Goal: Task Accomplishment & Management: Complete application form

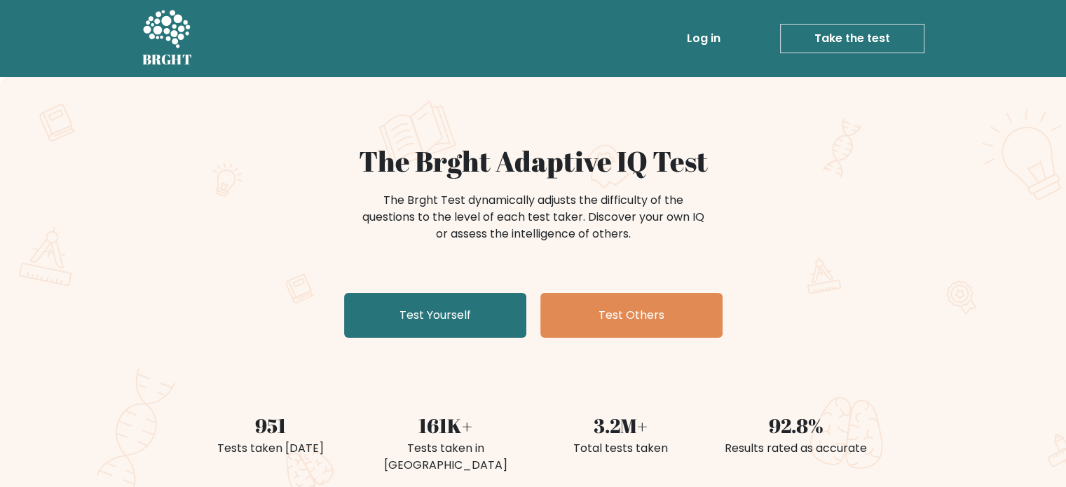
click at [708, 41] on link "Log in" at bounding box center [703, 39] width 45 height 28
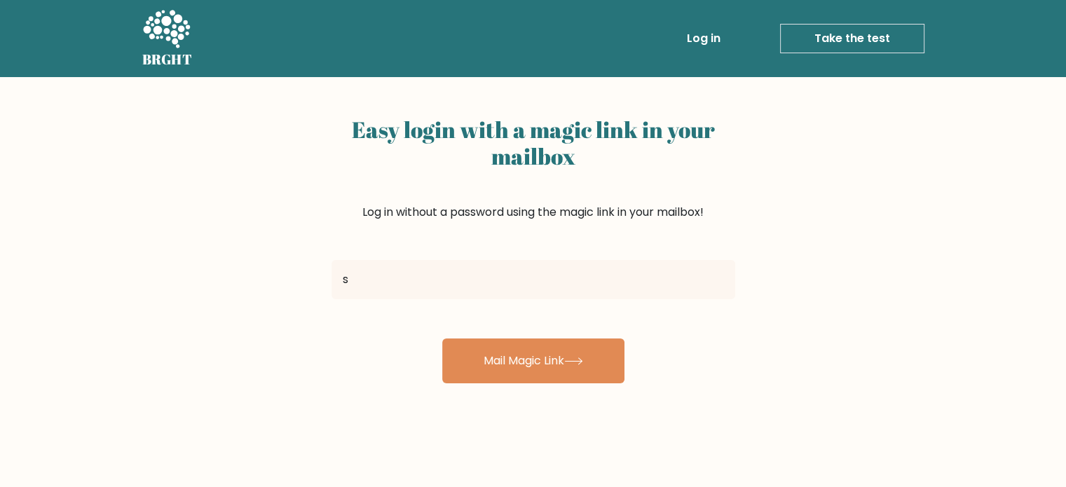
type input "sherly7w@gmail.com"
click at [442, 338] on button "Mail Magic Link" at bounding box center [533, 360] width 182 height 45
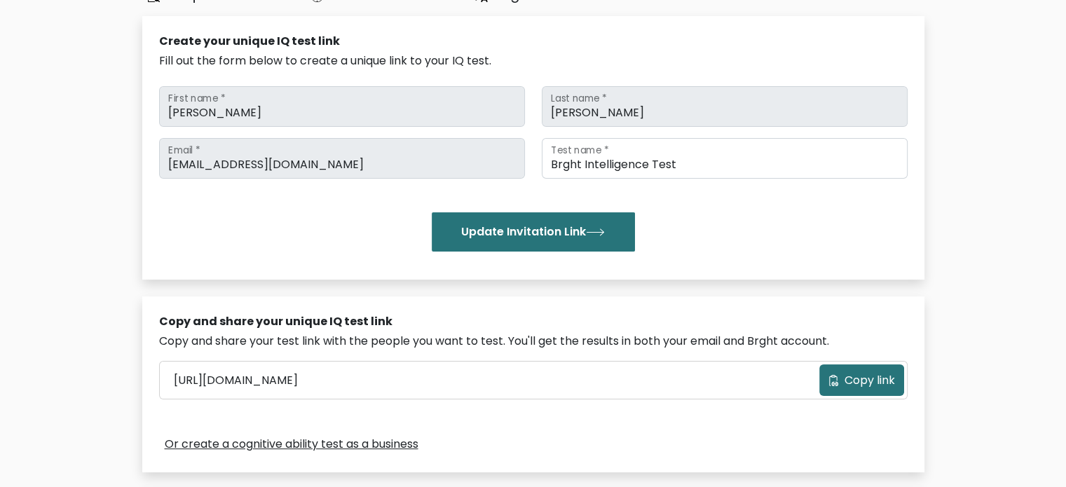
scroll to position [140, 0]
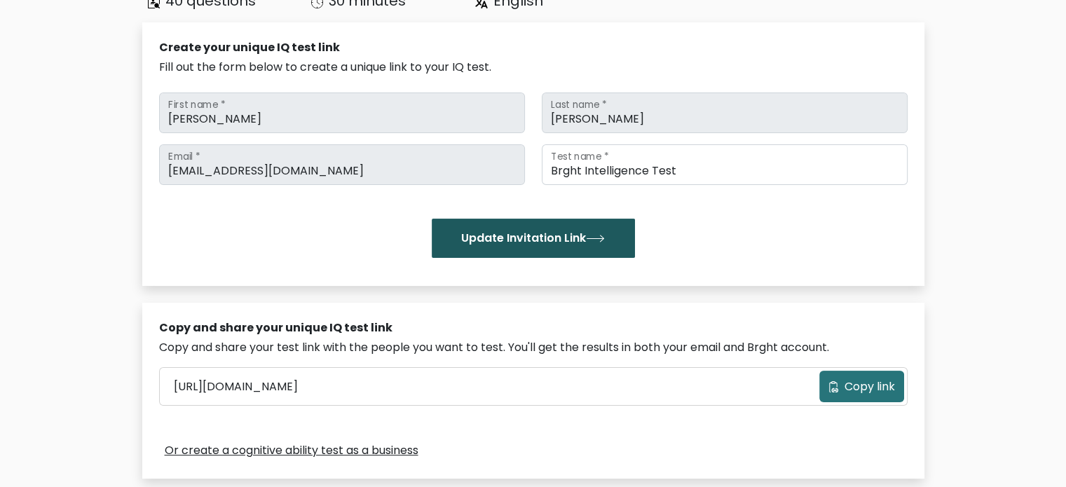
click at [540, 243] on button "Update Invitation Link" at bounding box center [533, 238] width 203 height 39
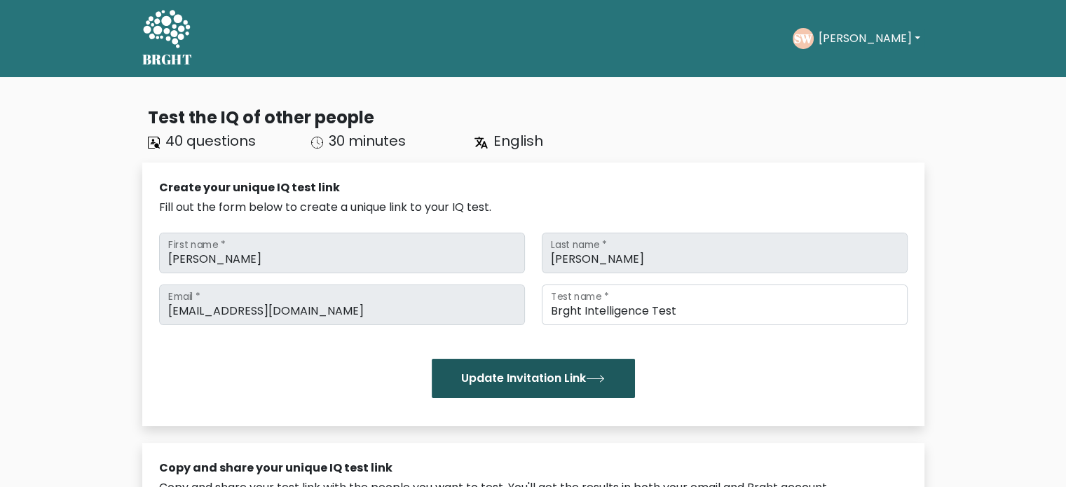
click at [552, 385] on button "Update Invitation Link" at bounding box center [533, 378] width 203 height 39
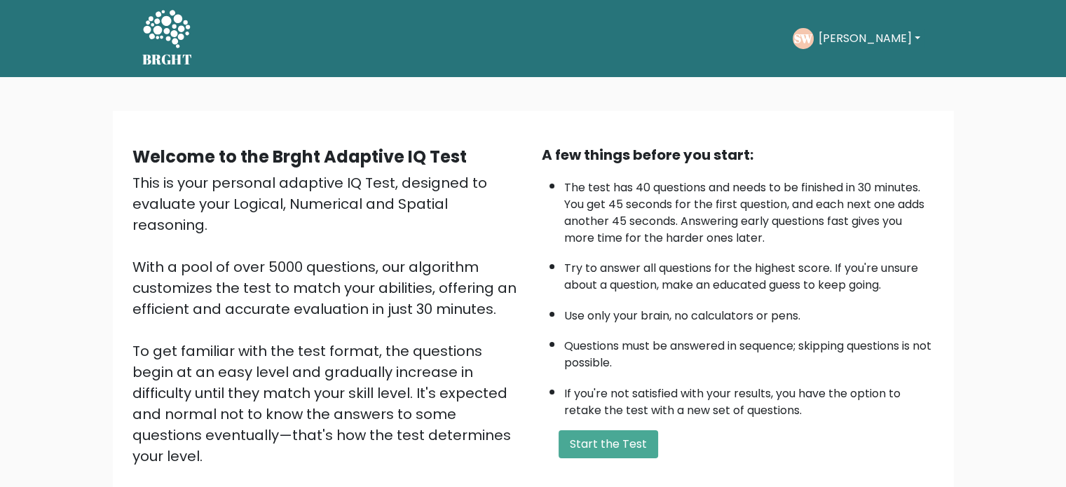
drag, startPoint x: 644, startPoint y: 440, endPoint x: 621, endPoint y: 460, distance: 29.8
click at [621, 460] on div "A few things before you start: The test has 40 questions and needs to be finish…" at bounding box center [737, 326] width 409 height 364
click at [617, 447] on button "Start the Test" at bounding box center [607, 444] width 99 height 28
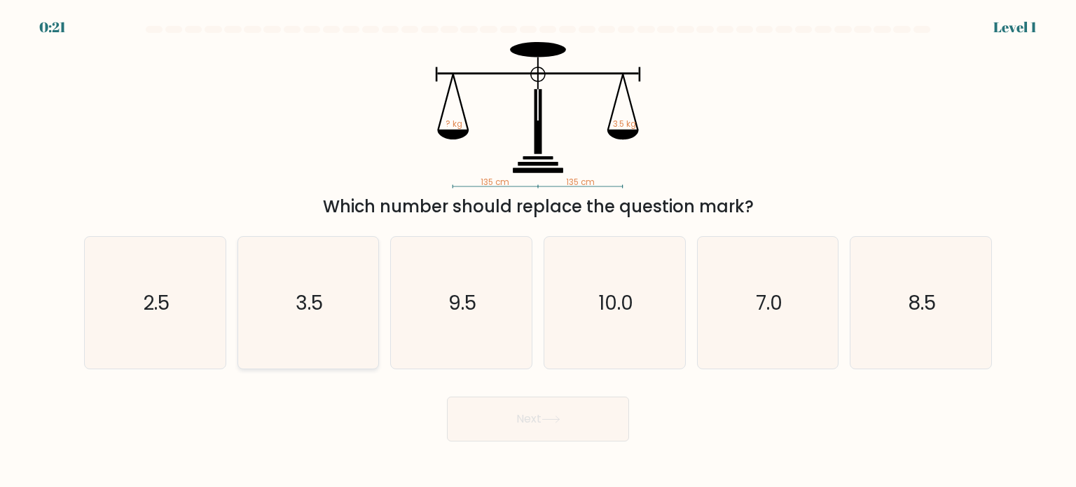
click at [328, 287] on icon "3.5" at bounding box center [308, 303] width 132 height 132
click at [538, 251] on input "b. 3.5" at bounding box center [538, 247] width 1 height 7
radio input "true"
click at [534, 401] on button "Next" at bounding box center [538, 419] width 182 height 45
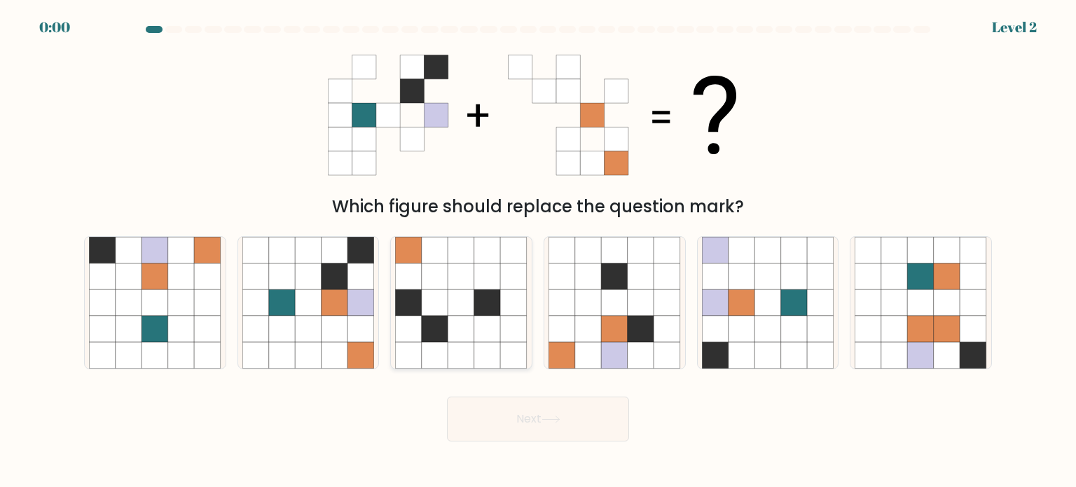
click at [458, 256] on icon at bounding box center [461, 250] width 27 height 27
click at [538, 251] on input "c." at bounding box center [538, 247] width 1 height 7
radio input "true"
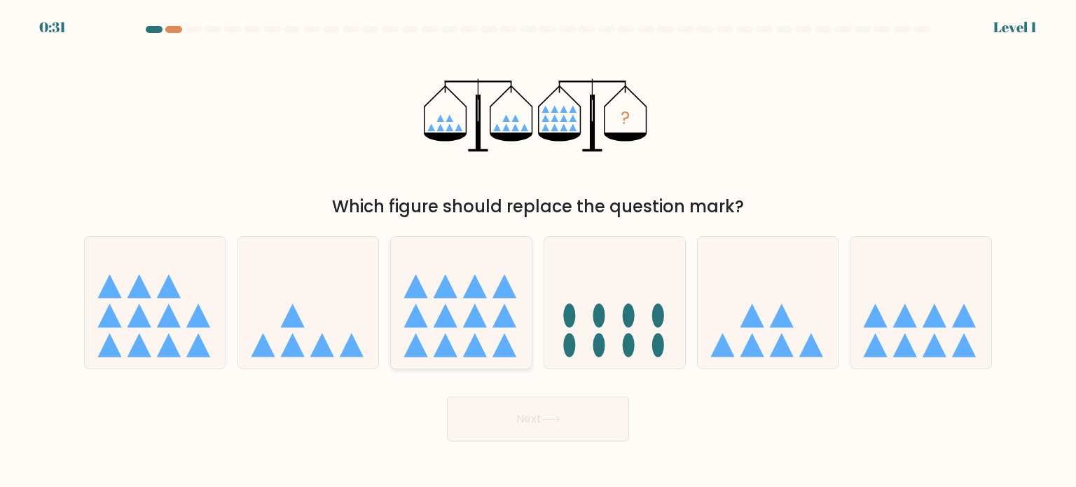
click at [468, 260] on icon at bounding box center [461, 303] width 141 height 116
click at [538, 251] on input "c." at bounding box center [538, 247] width 1 height 7
radio input "true"
click at [523, 401] on button "Next" at bounding box center [538, 419] width 182 height 45
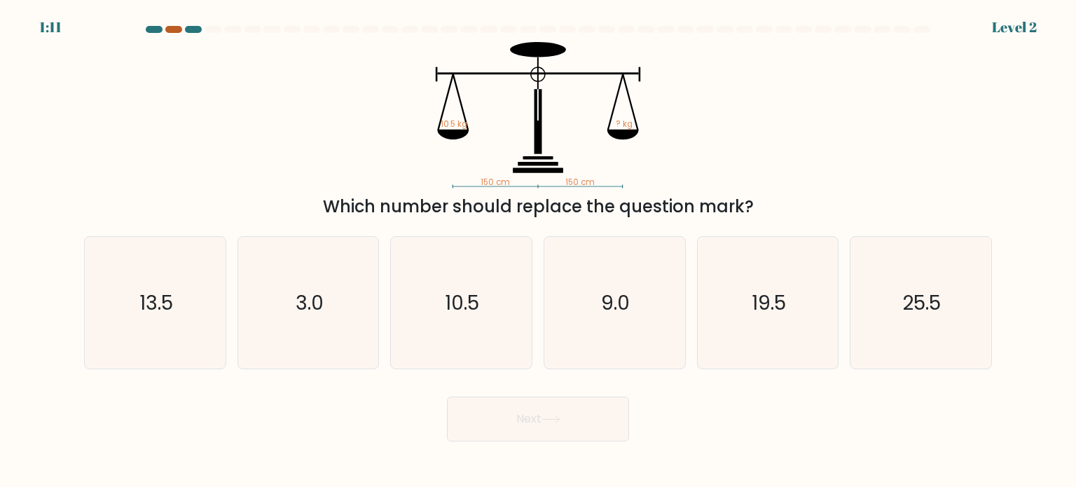
click at [172, 30] on div at bounding box center [173, 29] width 17 height 7
click at [476, 291] on text "10.5" at bounding box center [463, 302] width 34 height 28
click at [538, 251] on input "c. 10.5" at bounding box center [538, 247] width 1 height 7
radio input "true"
click at [478, 434] on button "Next" at bounding box center [538, 419] width 182 height 45
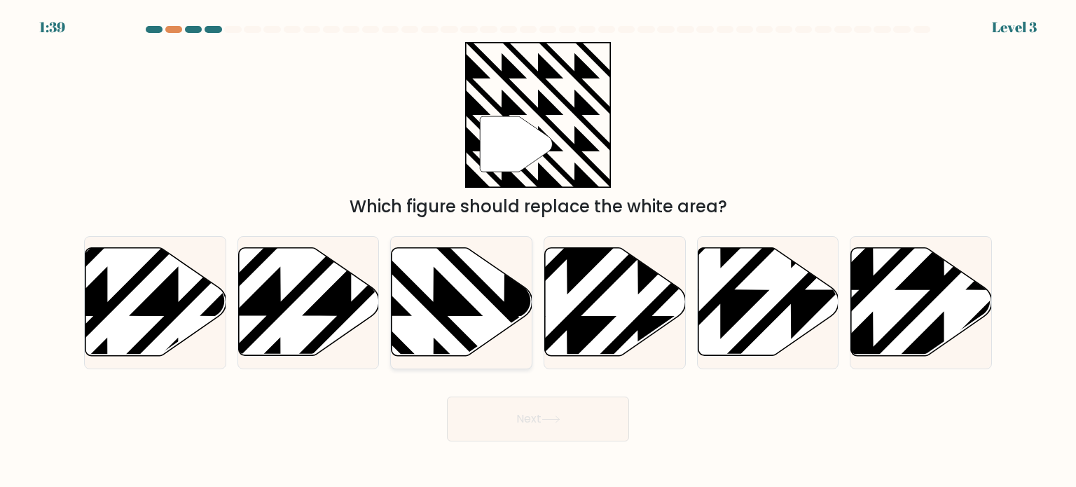
click at [429, 310] on icon at bounding box center [505, 246] width 284 height 284
click at [538, 251] on input "c." at bounding box center [538, 247] width 1 height 7
radio input "true"
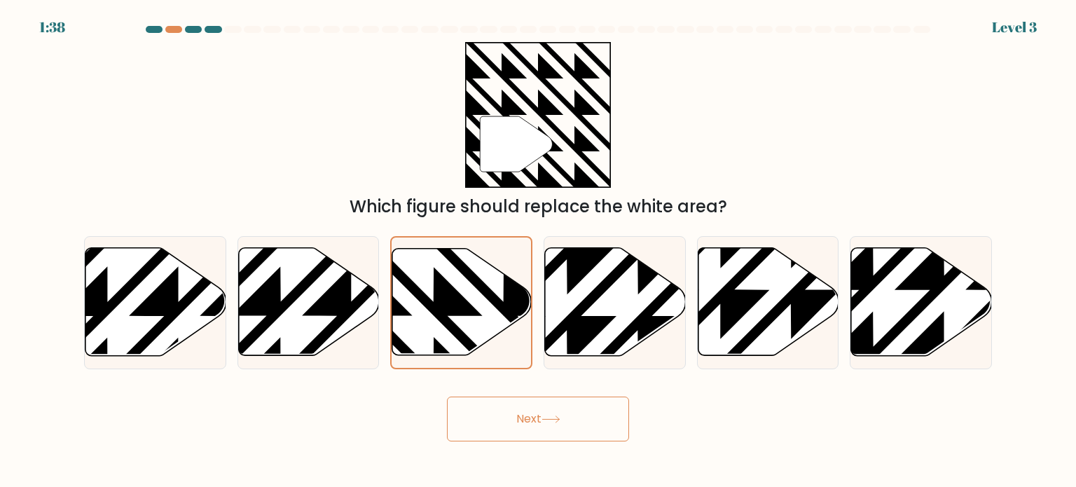
click at [574, 421] on button "Next" at bounding box center [538, 419] width 182 height 45
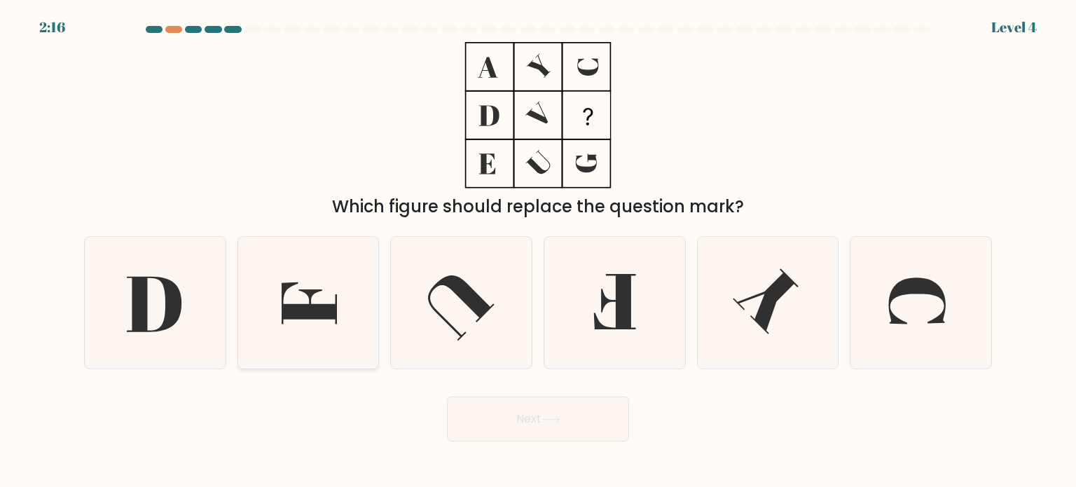
click at [311, 283] on icon at bounding box center [308, 303] width 132 height 132
click at [538, 251] on input "b." at bounding box center [538, 247] width 1 height 7
radio input "true"
click at [595, 412] on button "Next" at bounding box center [538, 419] width 182 height 45
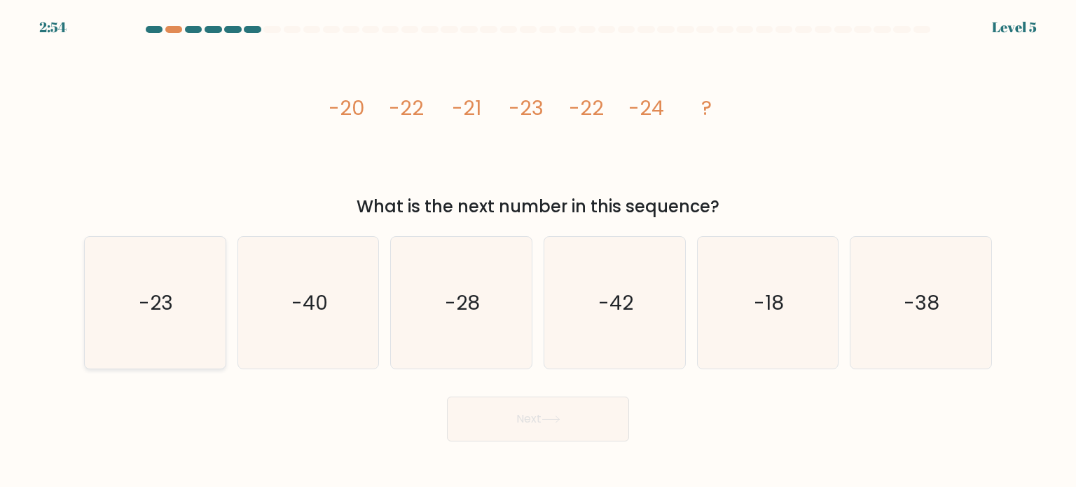
click at [185, 319] on icon "-23" at bounding box center [155, 303] width 132 height 132
click at [538, 251] on input "a. -23" at bounding box center [538, 247] width 1 height 7
radio input "true"
click at [555, 420] on icon at bounding box center [551, 419] width 19 height 8
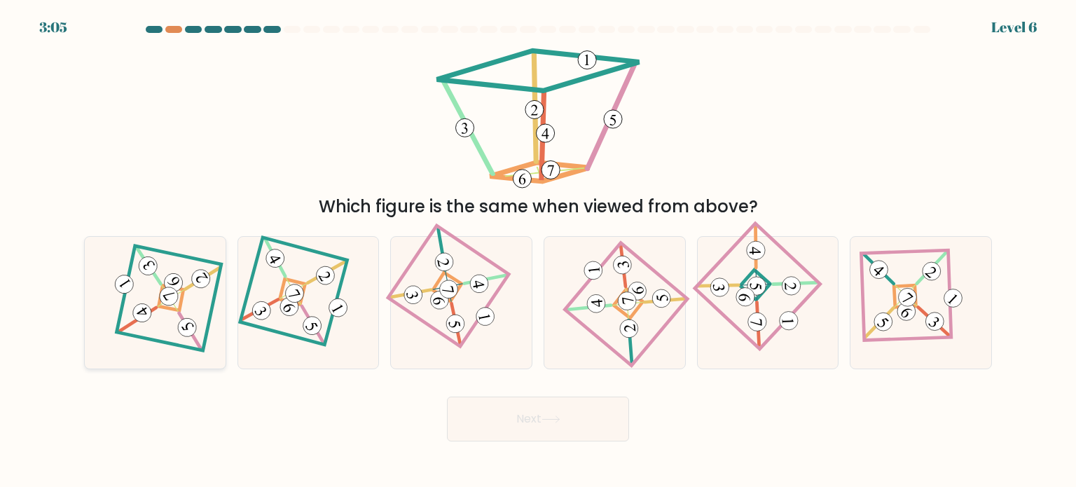
click at [160, 319] on icon at bounding box center [155, 302] width 92 height 106
click at [538, 251] on input "a." at bounding box center [538, 247] width 1 height 7
radio input "true"
click at [530, 408] on button "Next" at bounding box center [538, 419] width 182 height 45
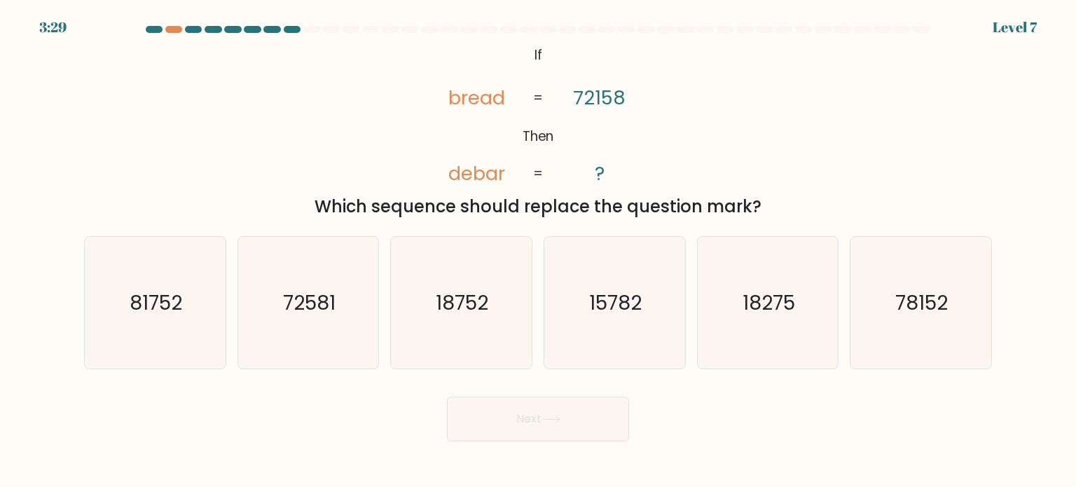
click at [43, 310] on form "If ?" at bounding box center [538, 233] width 1076 height 415
click at [125, 305] on icon "81752" at bounding box center [155, 303] width 132 height 132
click at [538, 251] on input "a. 81752" at bounding box center [538, 247] width 1 height 7
radio input "true"
click at [544, 439] on button "Next" at bounding box center [538, 419] width 182 height 45
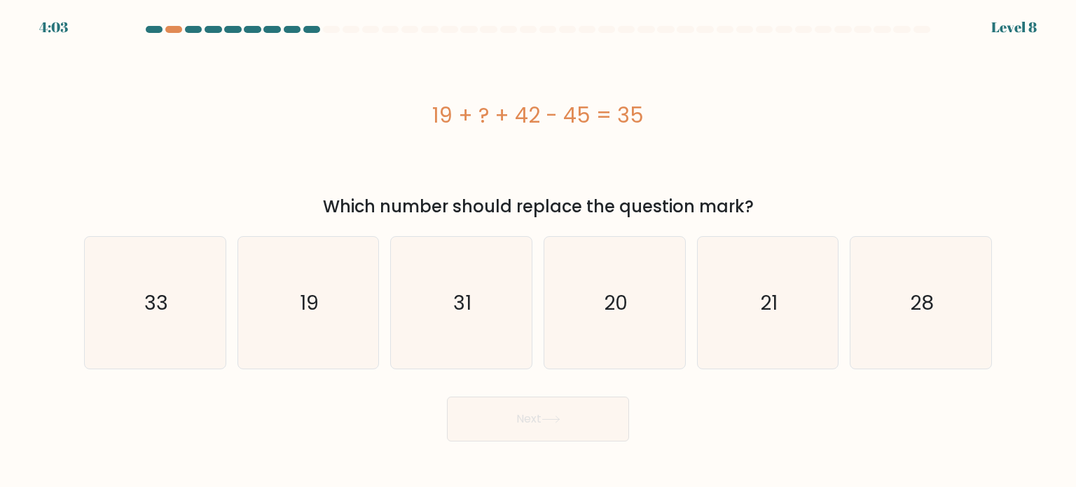
drag, startPoint x: 436, startPoint y: 114, endPoint x: 648, endPoint y: 125, distance: 212.5
click at [648, 125] on div "19 + ? + 42 - 45 = 35" at bounding box center [538, 115] width 908 height 32
copy div "19 + ? + 42 - 45 = 35"
click at [335, 261] on icon "19" at bounding box center [308, 303] width 132 height 132
click at [538, 251] on input "b. 19" at bounding box center [538, 247] width 1 height 7
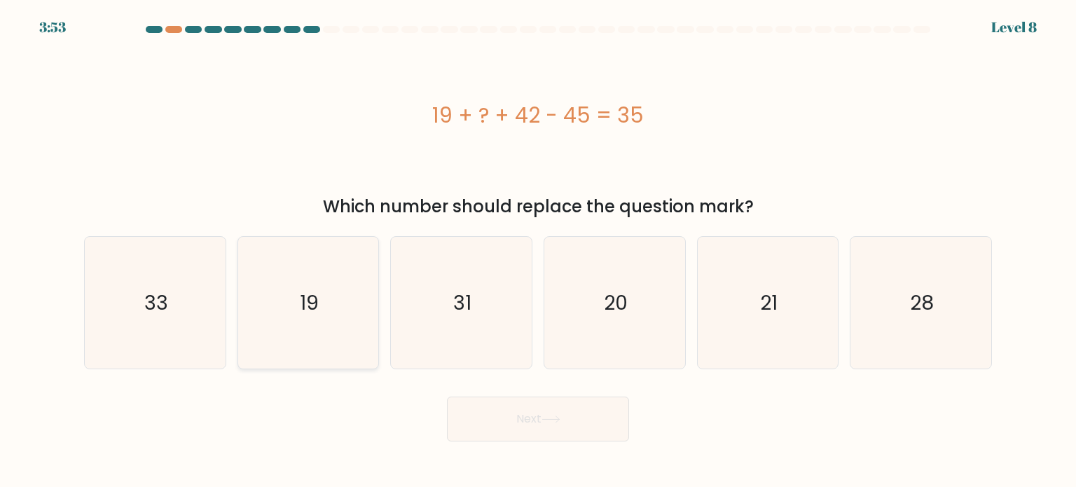
radio input "true"
click at [525, 402] on button "Next" at bounding box center [538, 419] width 182 height 45
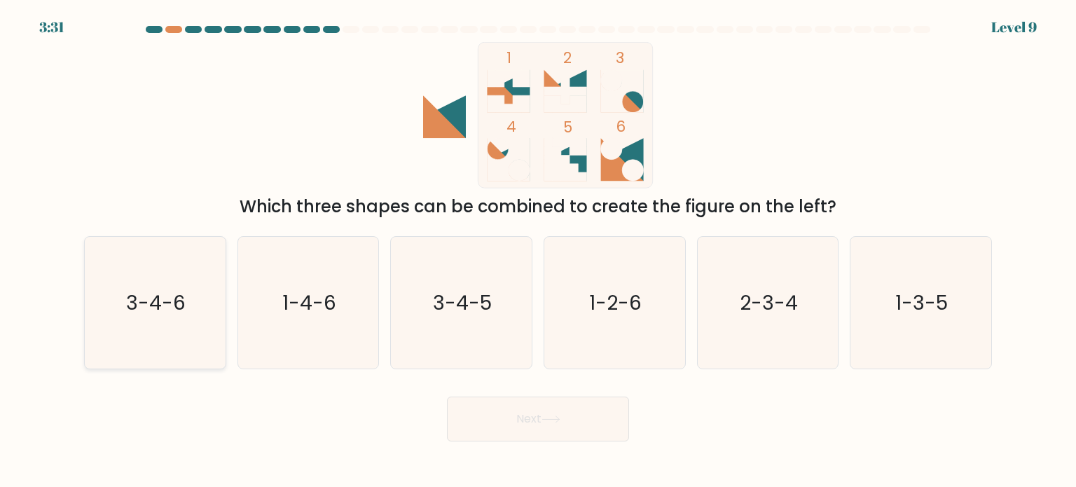
click at [90, 286] on icon "3-4-6" at bounding box center [155, 303] width 132 height 132
click at [538, 251] on input "a. 3-4-6" at bounding box center [538, 247] width 1 height 7
radio input "true"
click at [502, 417] on button "Next" at bounding box center [538, 419] width 182 height 45
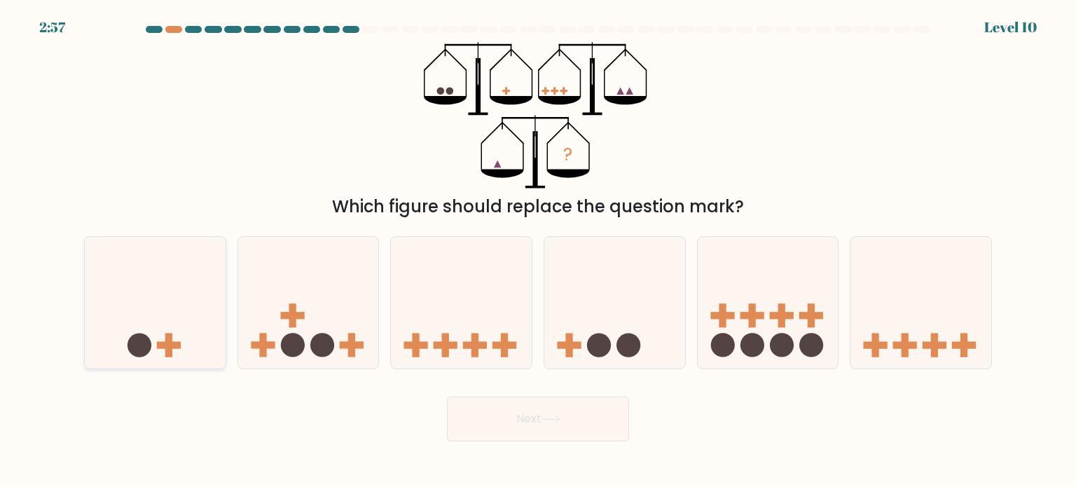
click at [127, 257] on icon at bounding box center [155, 303] width 141 height 116
click at [538, 251] on input "a." at bounding box center [538, 247] width 1 height 7
radio input "true"
click at [502, 406] on button "Next" at bounding box center [538, 419] width 182 height 45
click at [532, 423] on button "Next" at bounding box center [538, 419] width 182 height 45
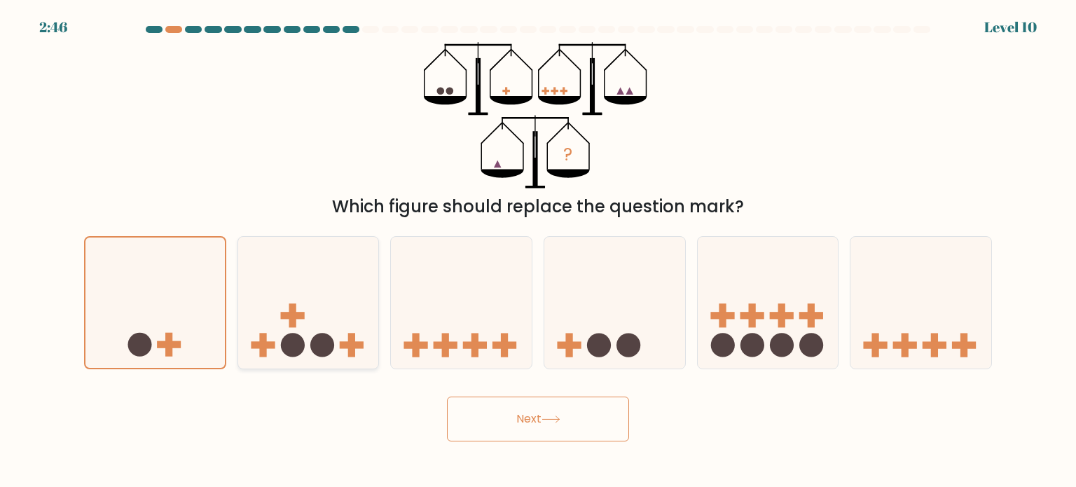
click at [279, 310] on icon at bounding box center [308, 303] width 141 height 116
click at [538, 251] on input "b." at bounding box center [538, 247] width 1 height 7
radio input "true"
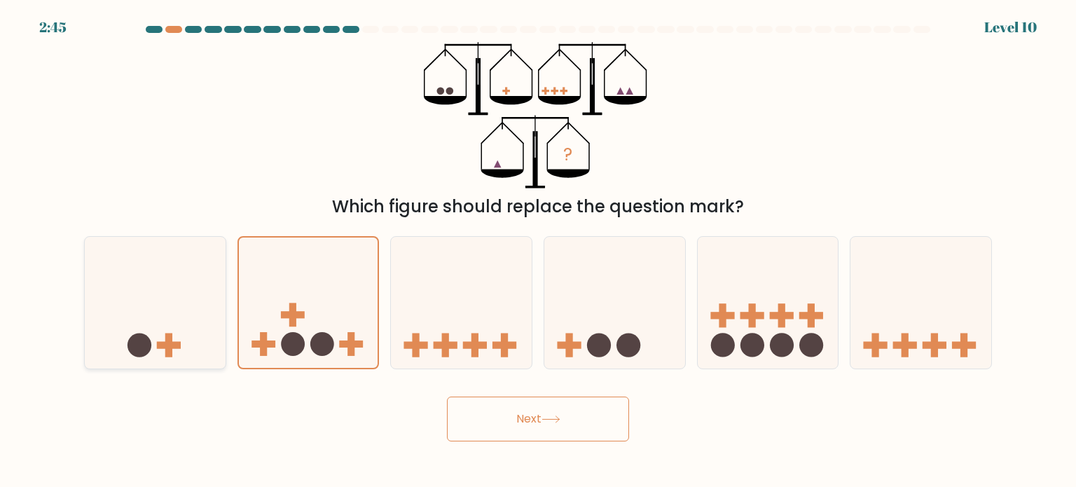
click at [168, 301] on icon at bounding box center [155, 303] width 141 height 116
click at [538, 251] on input "a." at bounding box center [538, 247] width 1 height 7
radio input "true"
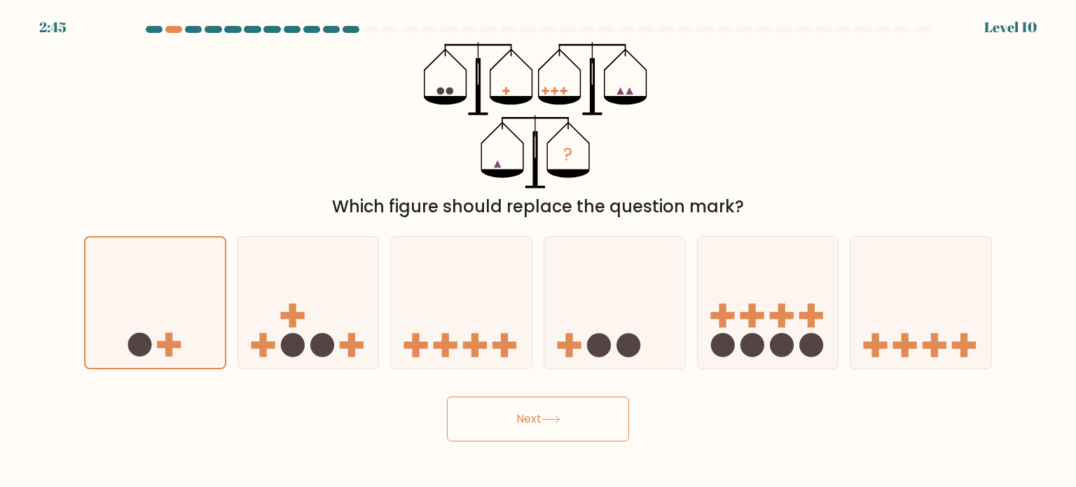
click at [546, 419] on icon at bounding box center [551, 419] width 19 height 8
click at [541, 419] on button "Next" at bounding box center [538, 419] width 182 height 45
click at [648, 418] on div "Next" at bounding box center [538, 413] width 925 height 55
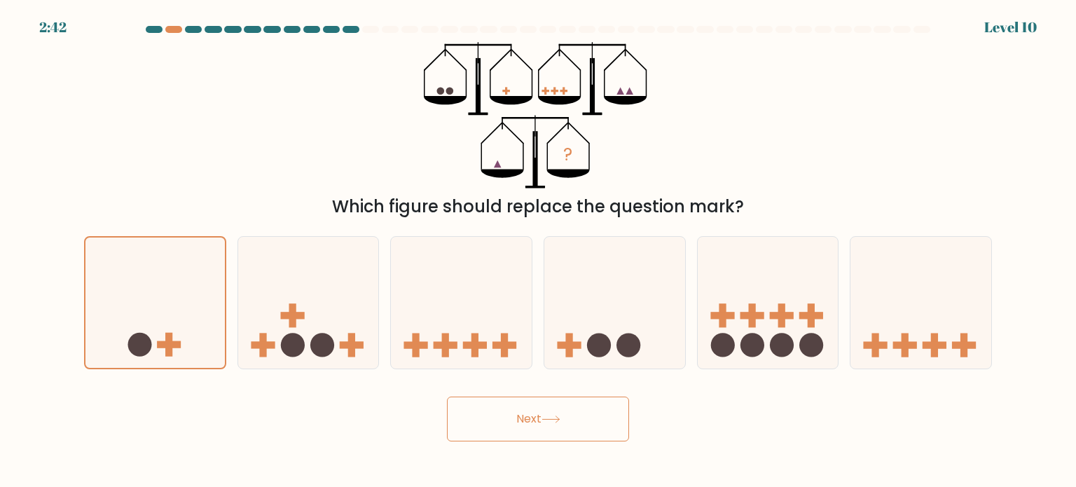
click at [515, 427] on button "Next" at bounding box center [538, 419] width 182 height 45
click at [73, 274] on form at bounding box center [538, 233] width 1076 height 415
click at [151, 316] on icon at bounding box center [155, 303] width 141 height 116
click at [538, 251] on input "a." at bounding box center [538, 247] width 1 height 7
radio input "true"
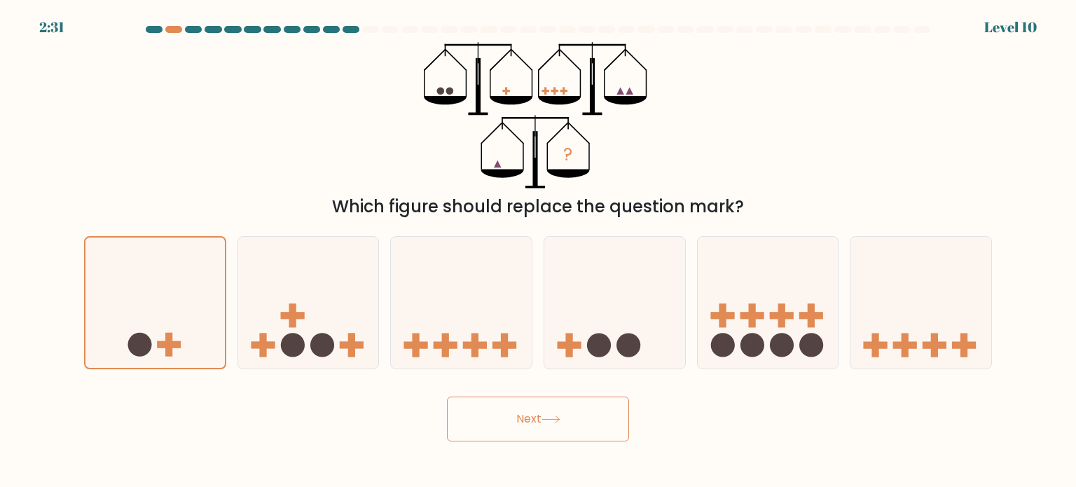
click at [490, 424] on button "Next" at bounding box center [538, 419] width 182 height 45
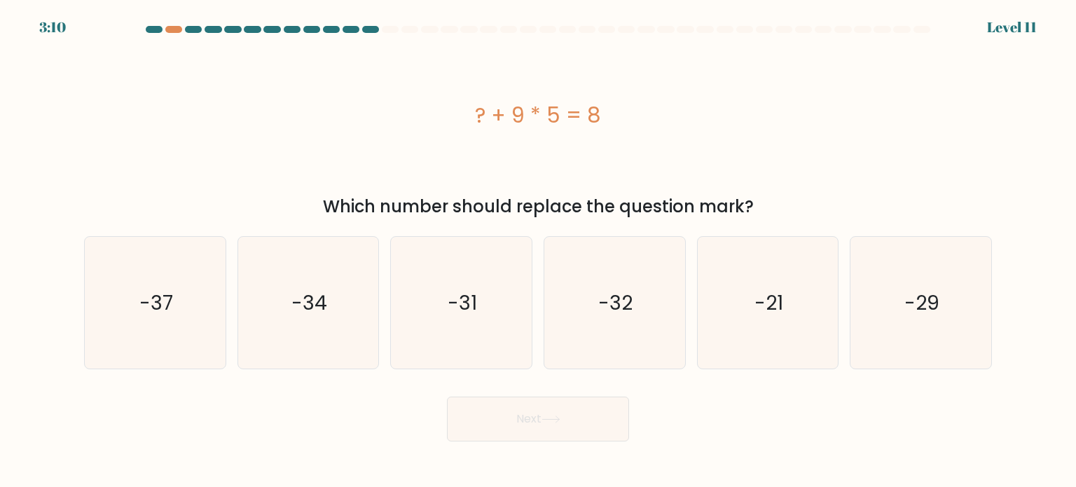
drag, startPoint x: 486, startPoint y: 112, endPoint x: 647, endPoint y: 121, distance: 162.1
click at [647, 121] on div "? + 9 * 5 = 8" at bounding box center [538, 115] width 908 height 32
click at [633, 121] on div "? + 9 * 5 = 8" at bounding box center [538, 115] width 908 height 32
drag, startPoint x: 591, startPoint y: 115, endPoint x: 492, endPoint y: 109, distance: 99.6
click at [492, 109] on div "? + 9 * 5 = 8" at bounding box center [538, 115] width 908 height 32
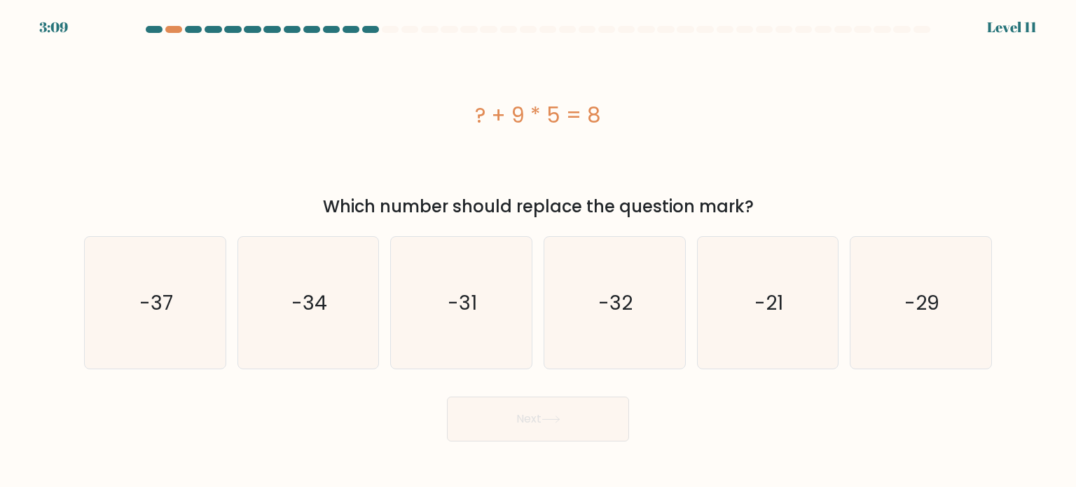
click at [636, 109] on div "? + 9 * 5 = 8" at bounding box center [538, 115] width 908 height 32
drag, startPoint x: 636, startPoint y: 109, endPoint x: 347, endPoint y: 88, distance: 289.4
click at [347, 88] on div "? + 9 * 5 = 8" at bounding box center [538, 115] width 908 height 146
copy div "? + 9 * 5 = 8"
click at [755, 111] on div "? + 9 * 5 = 8" at bounding box center [538, 115] width 908 height 32
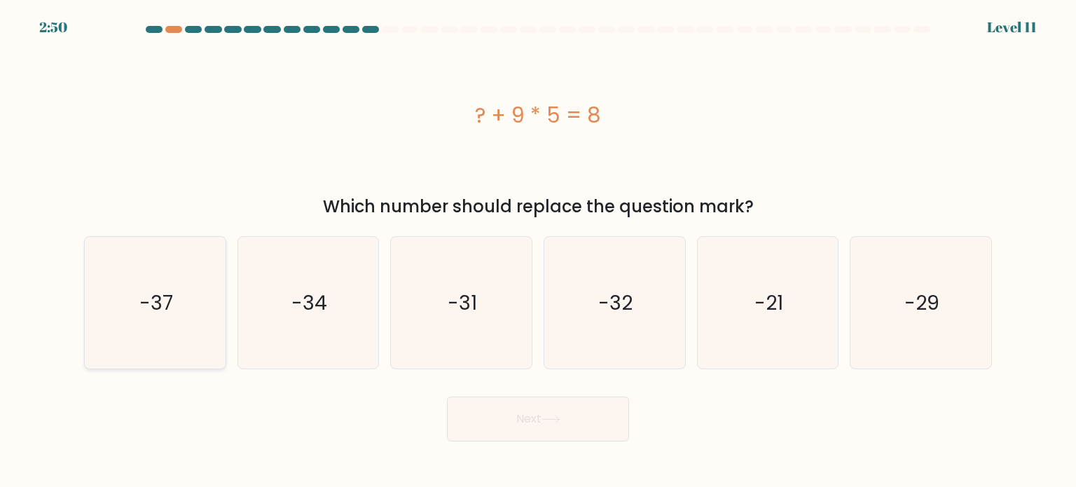
click at [90, 336] on icon "-37" at bounding box center [155, 303] width 132 height 132
click at [538, 251] on input "a. -37" at bounding box center [538, 247] width 1 height 7
radio input "true"
click at [560, 429] on button "Next" at bounding box center [538, 419] width 182 height 45
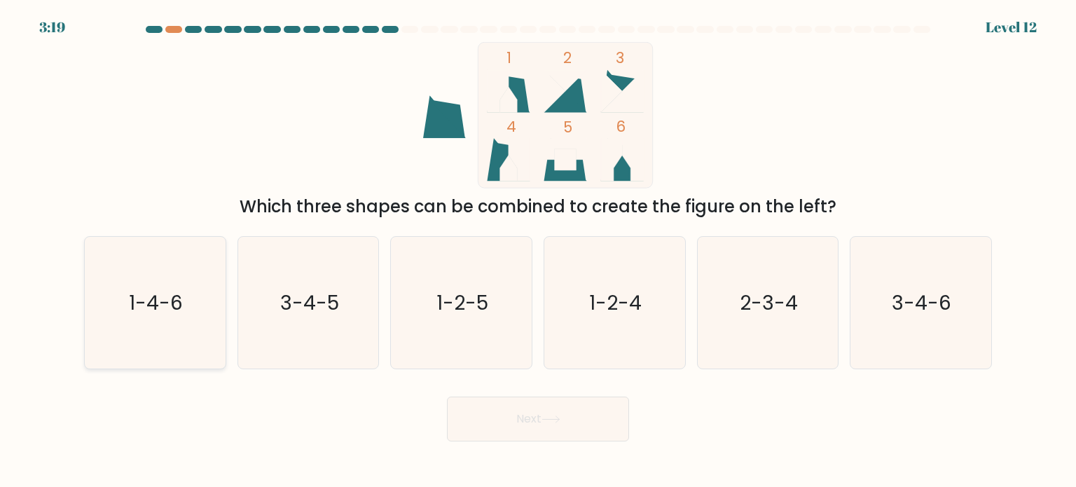
click at [183, 290] on icon "1-4-6" at bounding box center [155, 303] width 132 height 132
click at [538, 251] on input "a. 1-4-6" at bounding box center [538, 247] width 1 height 7
radio input "true"
click at [558, 407] on button "Next" at bounding box center [538, 419] width 182 height 45
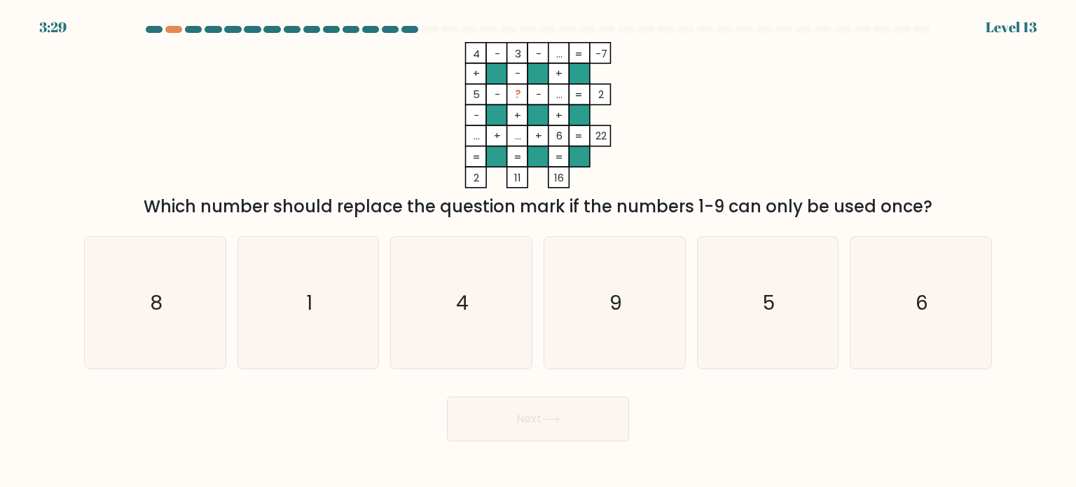
drag, startPoint x: 112, startPoint y: 199, endPoint x: 970, endPoint y: 195, distance: 857.5
click at [970, 195] on div "Which number should replace the question mark if the numbers 1-9 can only be us…" at bounding box center [537, 206] width 891 height 25
copy div "Which number should replace the question mark if the numbers 1-9 can only be us…"
click at [118, 259] on icon "8" at bounding box center [155, 303] width 132 height 132
click at [538, 251] on input "a. 8" at bounding box center [538, 247] width 1 height 7
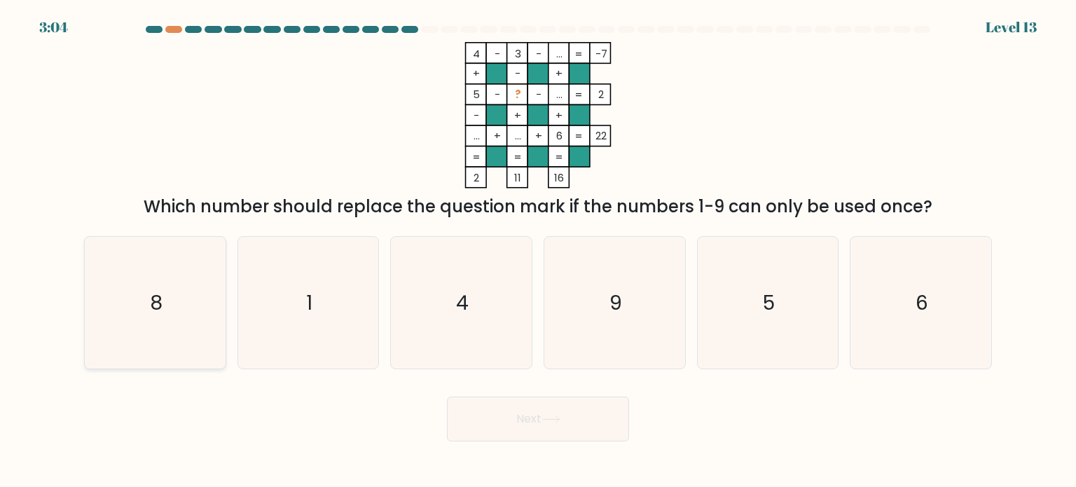
radio input "true"
click at [308, 313] on text "1" at bounding box center [309, 302] width 6 height 28
click at [538, 251] on input "b. 1" at bounding box center [538, 247] width 1 height 7
radio input "true"
click at [521, 417] on button "Next" at bounding box center [538, 419] width 182 height 45
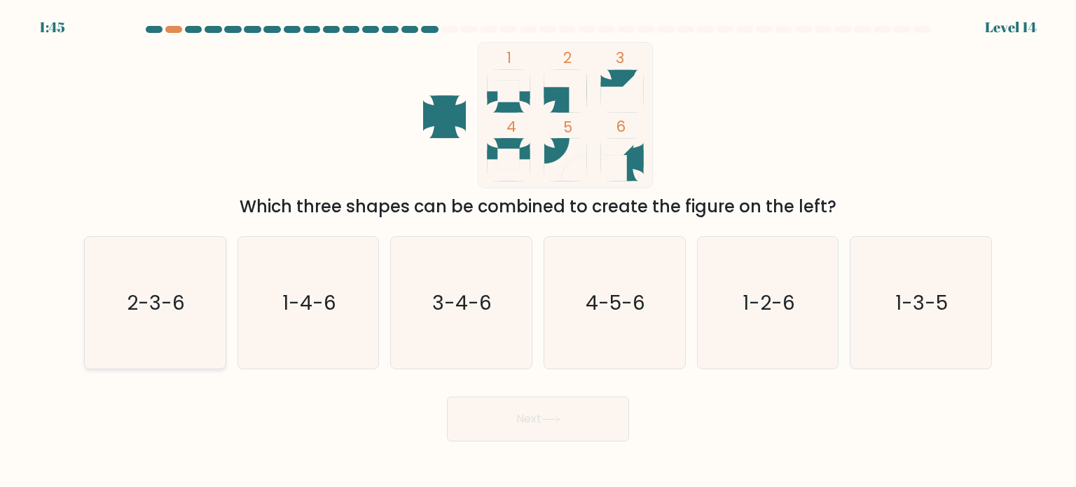
click at [163, 294] on text "2-3-6" at bounding box center [157, 302] width 58 height 28
click at [538, 251] on input "a. 2-3-6" at bounding box center [538, 247] width 1 height 7
radio input "true"
click at [572, 413] on button "Next" at bounding box center [538, 419] width 182 height 45
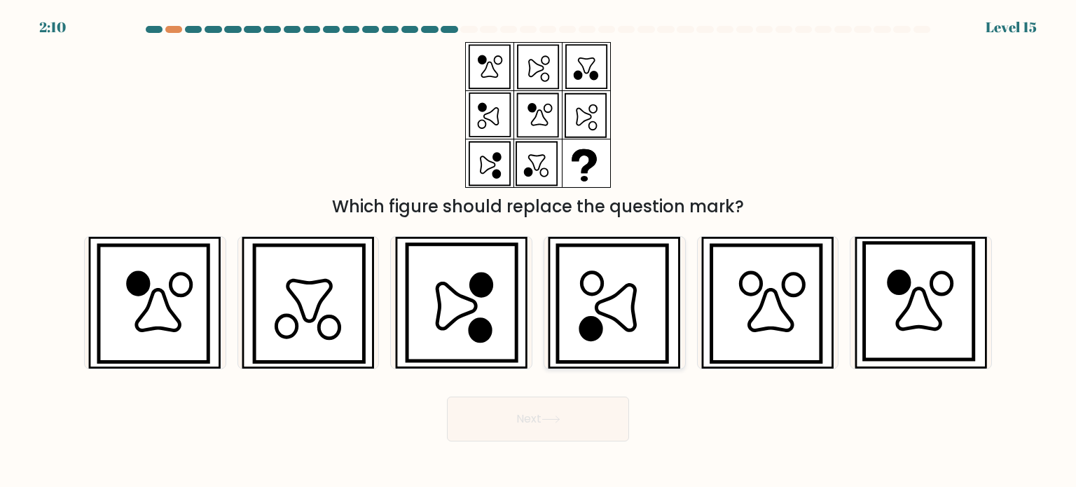
click at [608, 302] on icon at bounding box center [616, 307] width 39 height 46
click at [539, 251] on input "d." at bounding box center [538, 247] width 1 height 7
radio input "true"
click at [539, 420] on button "Next" at bounding box center [538, 419] width 182 height 45
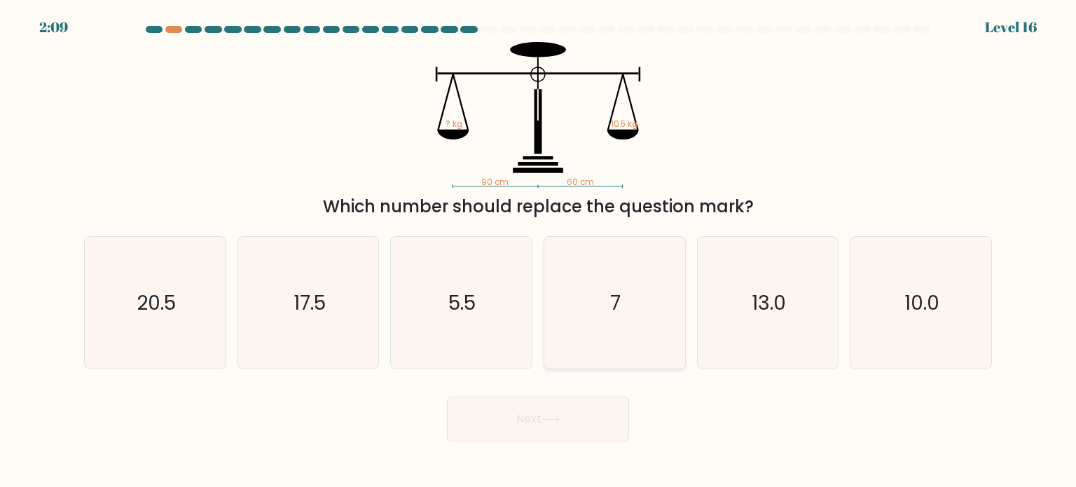
click at [593, 292] on icon "7" at bounding box center [615, 303] width 132 height 132
click at [539, 251] on input "d. 7" at bounding box center [538, 247] width 1 height 7
radio input "true"
click at [589, 418] on button "Next" at bounding box center [538, 419] width 182 height 45
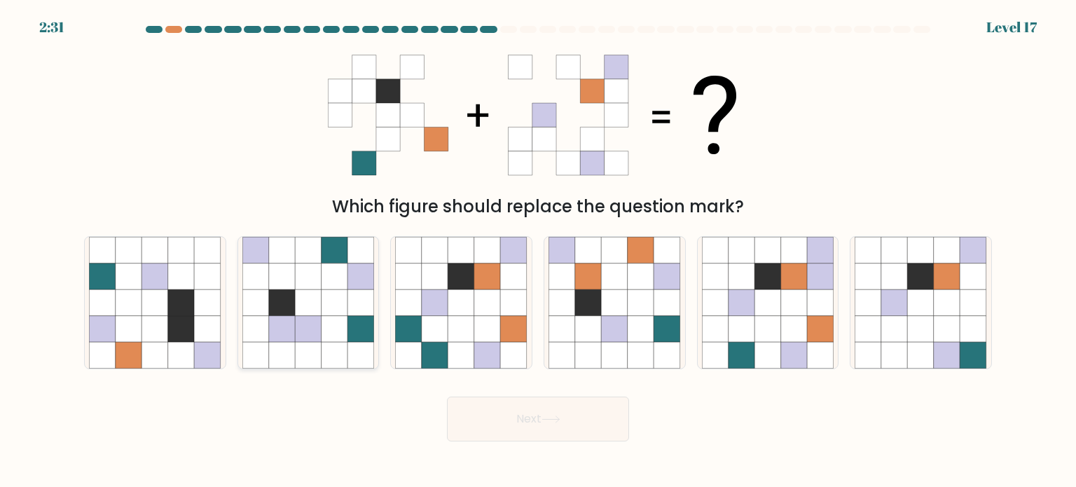
click at [290, 286] on icon at bounding box center [282, 276] width 27 height 27
click at [538, 251] on input "b." at bounding box center [538, 247] width 1 height 7
radio input "true"
click at [545, 425] on button "Next" at bounding box center [538, 419] width 182 height 45
click at [766, 330] on icon at bounding box center [768, 328] width 27 height 27
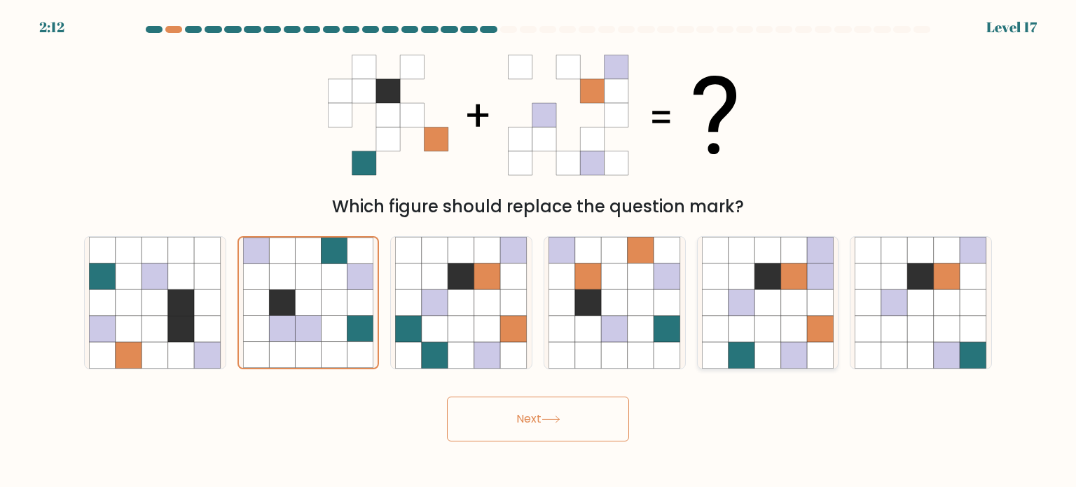
click at [539, 251] on input "e." at bounding box center [538, 247] width 1 height 7
radio input "true"
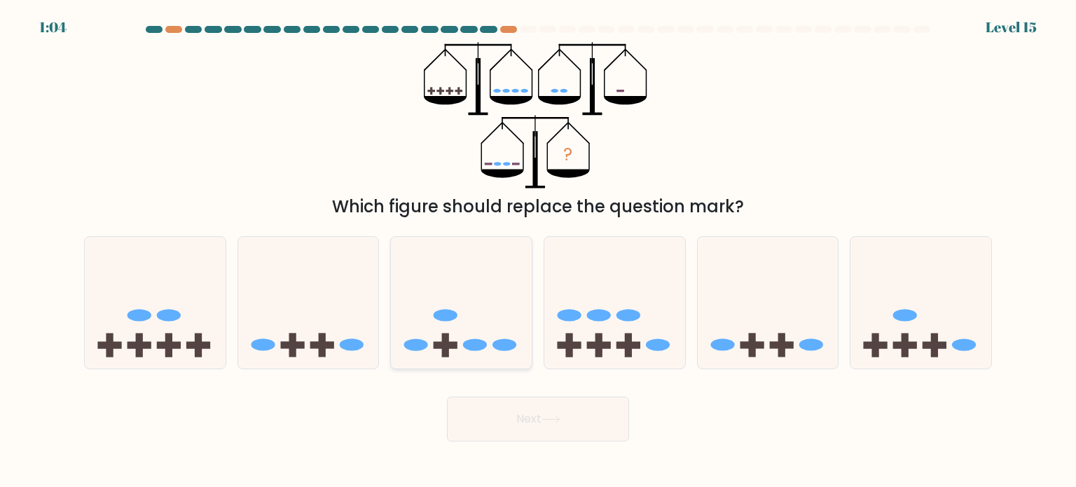
click at [477, 318] on icon at bounding box center [461, 303] width 141 height 116
click at [538, 251] on input "c." at bounding box center [538, 247] width 1 height 7
radio input "true"
click at [353, 296] on icon at bounding box center [308, 303] width 141 height 116
click at [538, 251] on input "b." at bounding box center [538, 247] width 1 height 7
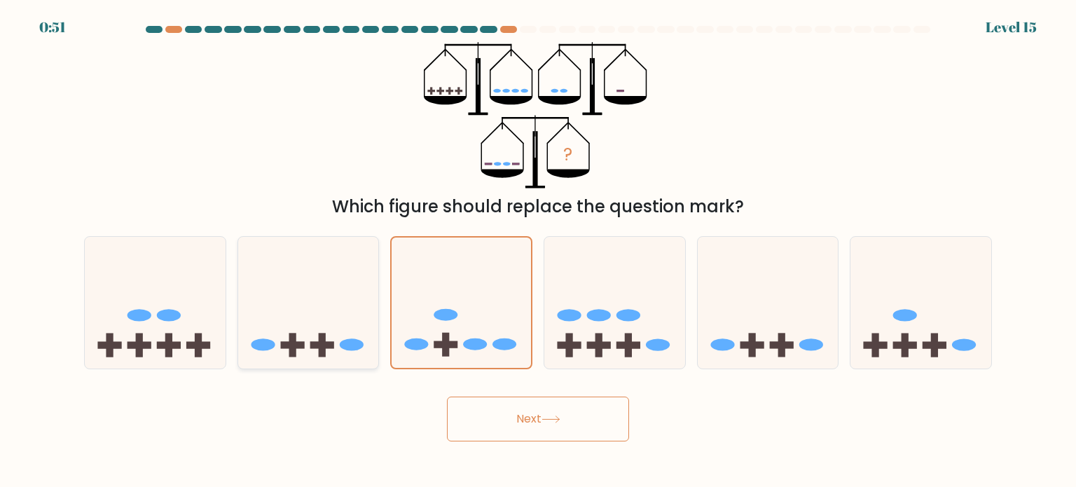
radio input "true"
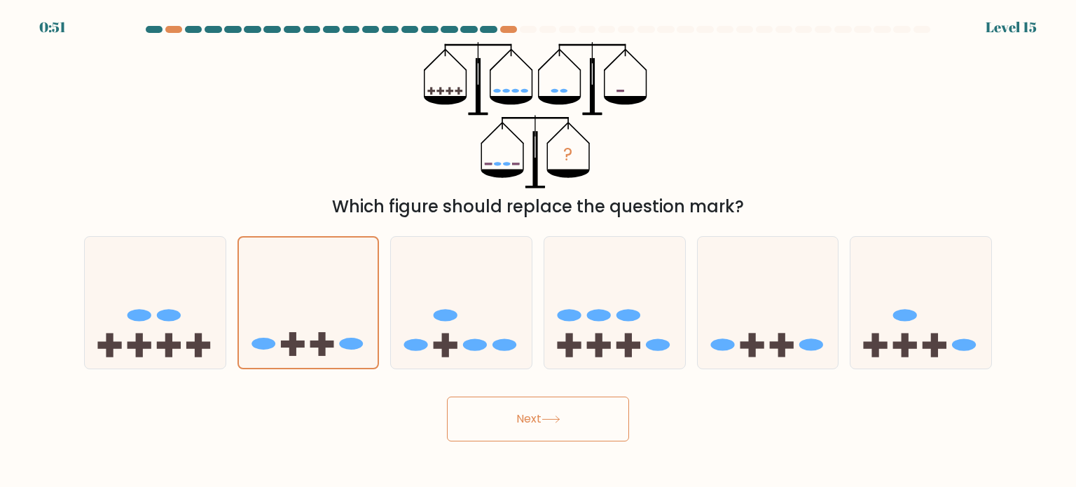
click at [527, 414] on button "Next" at bounding box center [538, 419] width 182 height 45
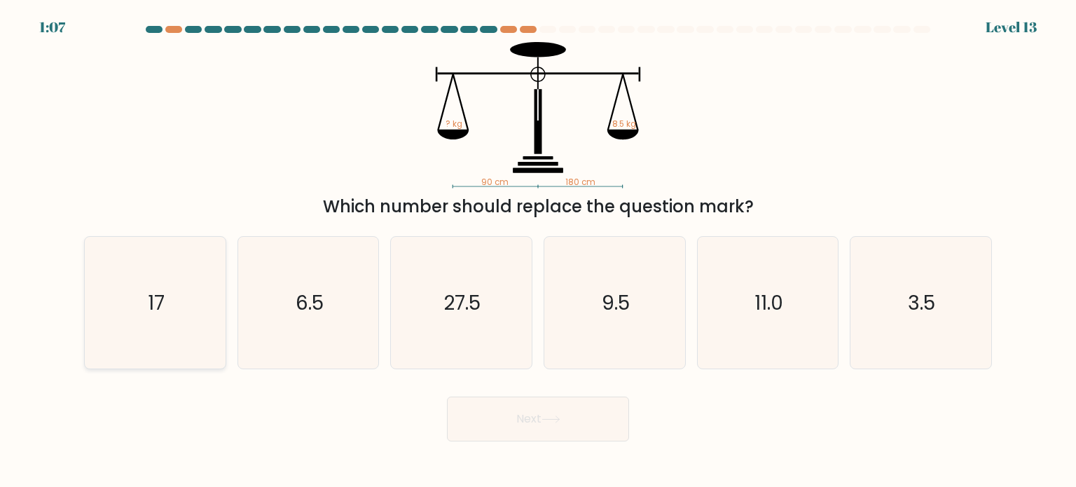
click at [168, 311] on icon "17" at bounding box center [155, 303] width 132 height 132
click at [538, 251] on input "a. 17" at bounding box center [538, 247] width 1 height 7
radio input "true"
click at [551, 427] on button "Next" at bounding box center [538, 419] width 182 height 45
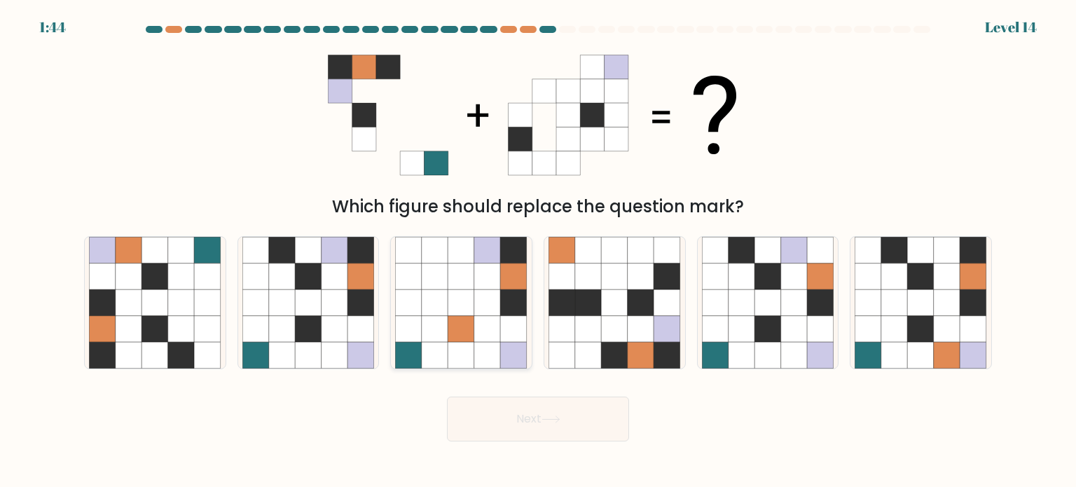
click at [496, 308] on icon at bounding box center [487, 302] width 27 height 27
click at [538, 251] on input "c." at bounding box center [538, 247] width 1 height 7
radio input "true"
click at [324, 263] on icon at bounding box center [335, 276] width 27 height 27
click at [538, 251] on input "b." at bounding box center [538, 247] width 1 height 7
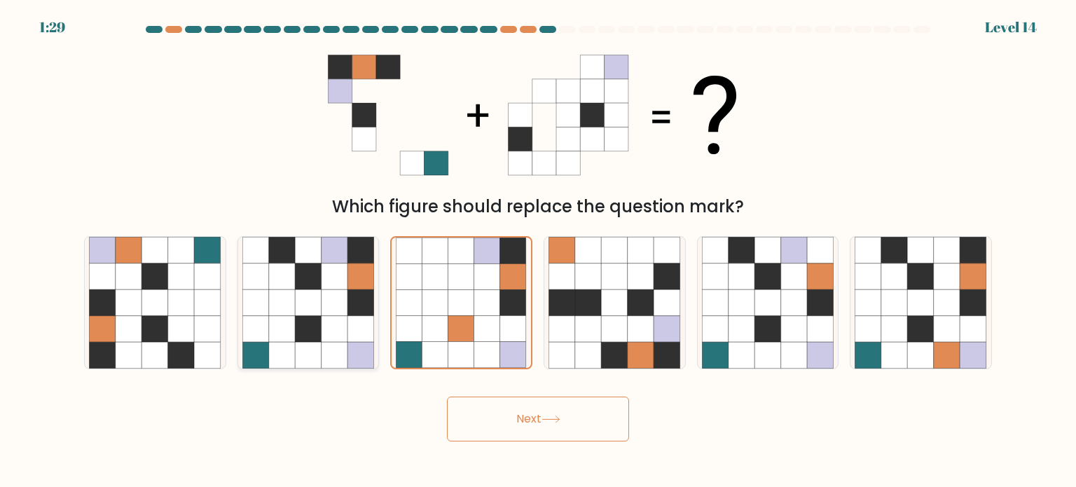
radio input "true"
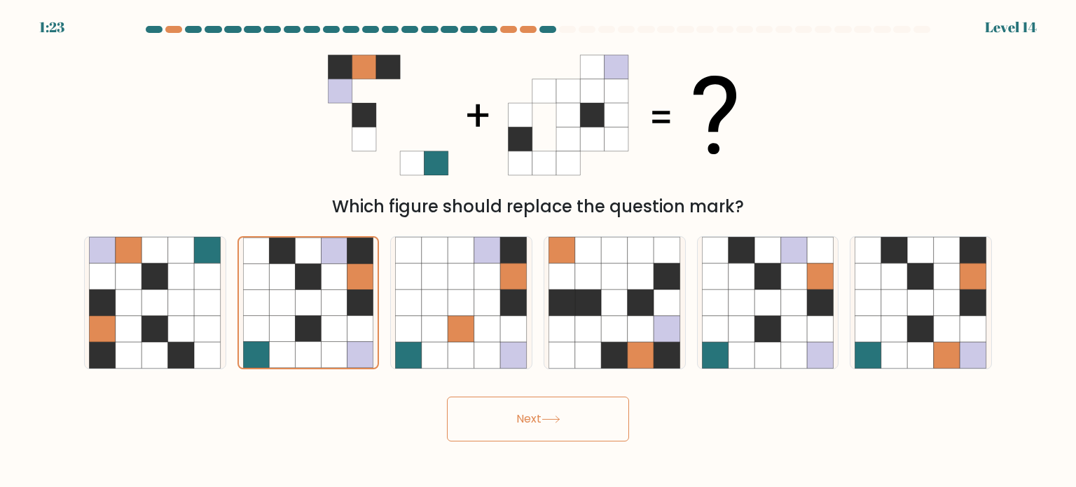
click at [541, 420] on button "Next" at bounding box center [538, 419] width 182 height 45
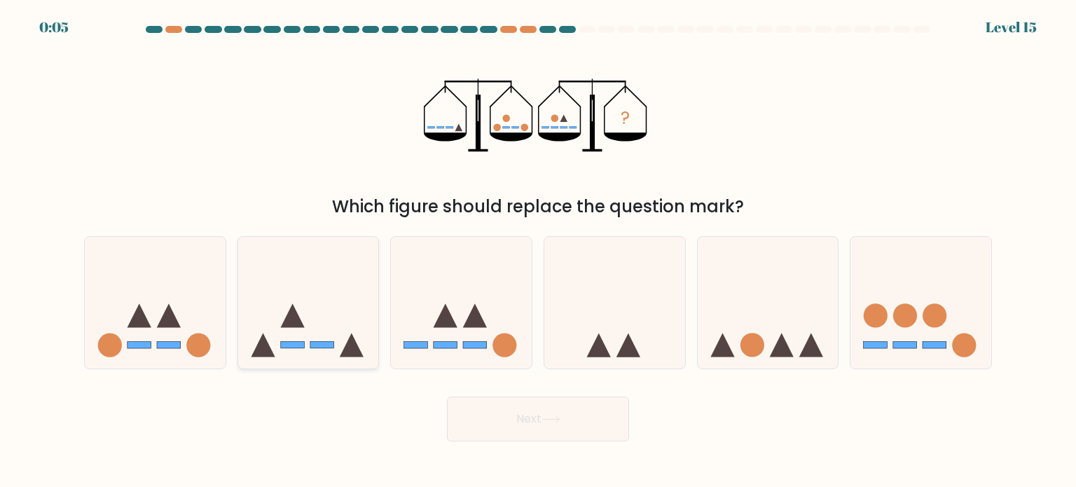
click at [308, 304] on icon at bounding box center [308, 303] width 141 height 116
click at [538, 251] on input "b." at bounding box center [538, 247] width 1 height 7
radio input "true"
click at [602, 433] on button "Next" at bounding box center [538, 419] width 182 height 45
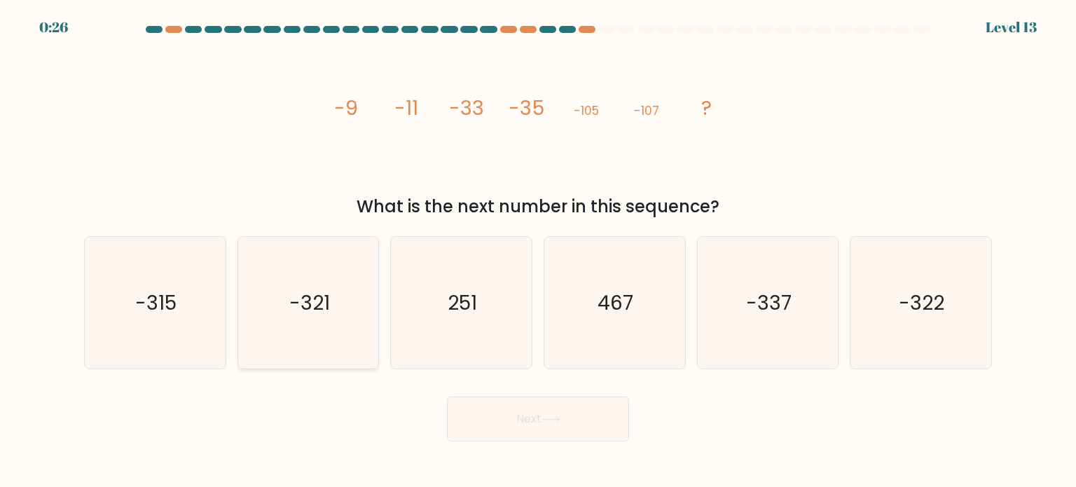
click at [324, 300] on text "-321" at bounding box center [309, 302] width 41 height 28
click at [538, 251] on input "b. -321" at bounding box center [538, 247] width 1 height 7
radio input "true"
click at [565, 408] on button "Next" at bounding box center [538, 419] width 182 height 45
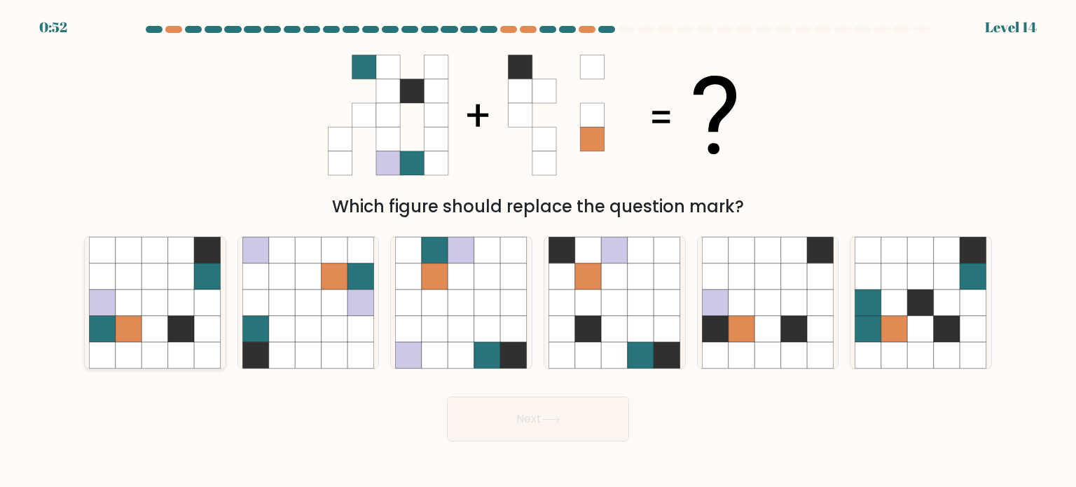
click at [152, 280] on icon at bounding box center [155, 276] width 27 height 27
click at [538, 251] on input "a." at bounding box center [538, 247] width 1 height 7
radio input "true"
click at [603, 415] on button "Next" at bounding box center [538, 419] width 182 height 45
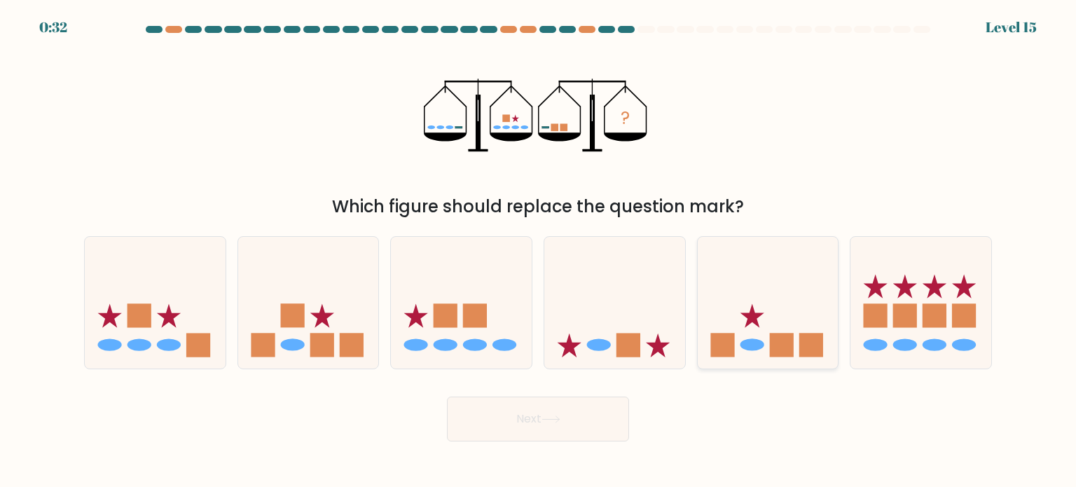
click at [740, 327] on icon at bounding box center [768, 303] width 141 height 116
click at [539, 251] on input "e." at bounding box center [538, 247] width 1 height 7
radio input "true"
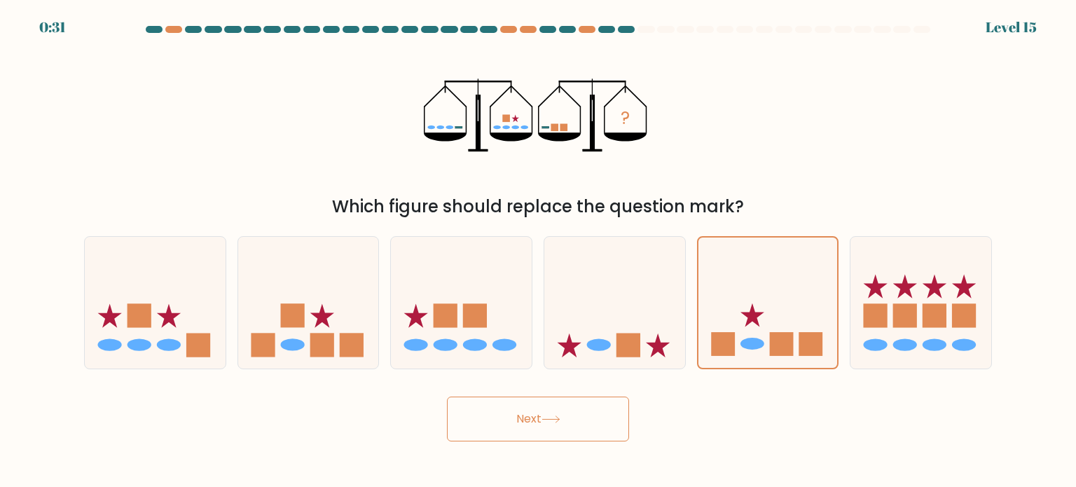
click at [592, 408] on button "Next" at bounding box center [538, 419] width 182 height 45
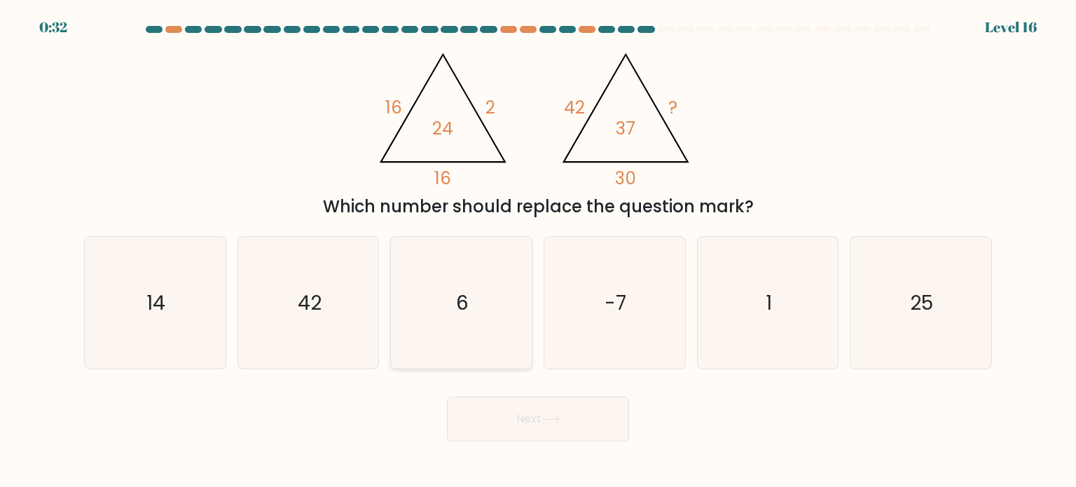
click at [448, 316] on icon "6" at bounding box center [461, 303] width 132 height 132
click at [538, 251] on input "c. 6" at bounding box center [538, 247] width 1 height 7
radio input "true"
click at [536, 406] on button "Next" at bounding box center [538, 419] width 182 height 45
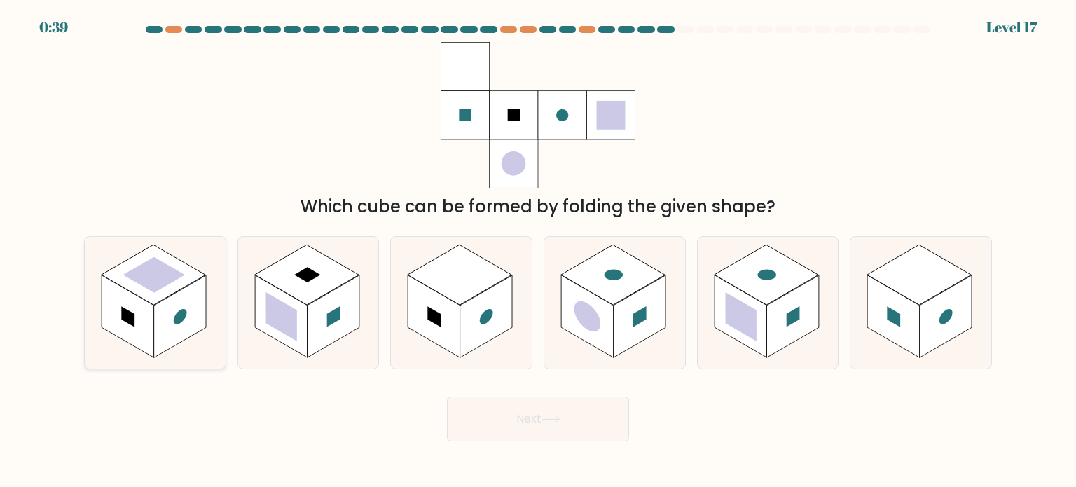
click at [166, 277] on rect at bounding box center [154, 274] width 62 height 36
click at [538, 251] on input "a." at bounding box center [538, 247] width 1 height 7
radio input "true"
click at [579, 418] on button "Next" at bounding box center [538, 419] width 182 height 45
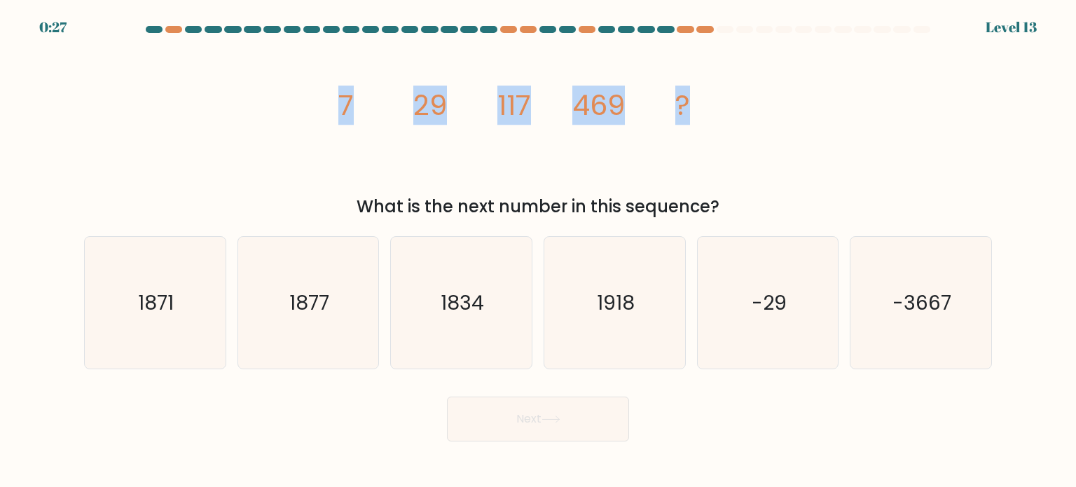
drag, startPoint x: 331, startPoint y: 99, endPoint x: 913, endPoint y: 142, distance: 583.8
click at [913, 142] on div "image/svg+xml 7 29 117 469 ? What is the next number in this sequence?" at bounding box center [538, 130] width 925 height 177
copy g "7 29 117 469 ?"
click at [701, 95] on icon "image/svg+xml 7 29 117 469 ?" at bounding box center [538, 115] width 420 height 146
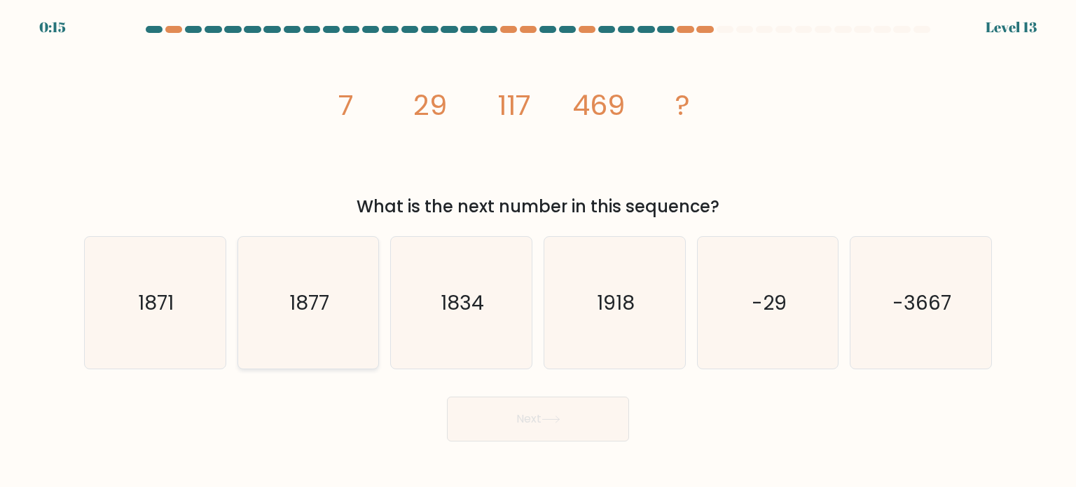
click at [348, 266] on icon "1877" at bounding box center [308, 303] width 132 height 132
click at [538, 251] on input "b. 1877" at bounding box center [538, 247] width 1 height 7
radio input "true"
click at [531, 423] on button "Next" at bounding box center [538, 419] width 182 height 45
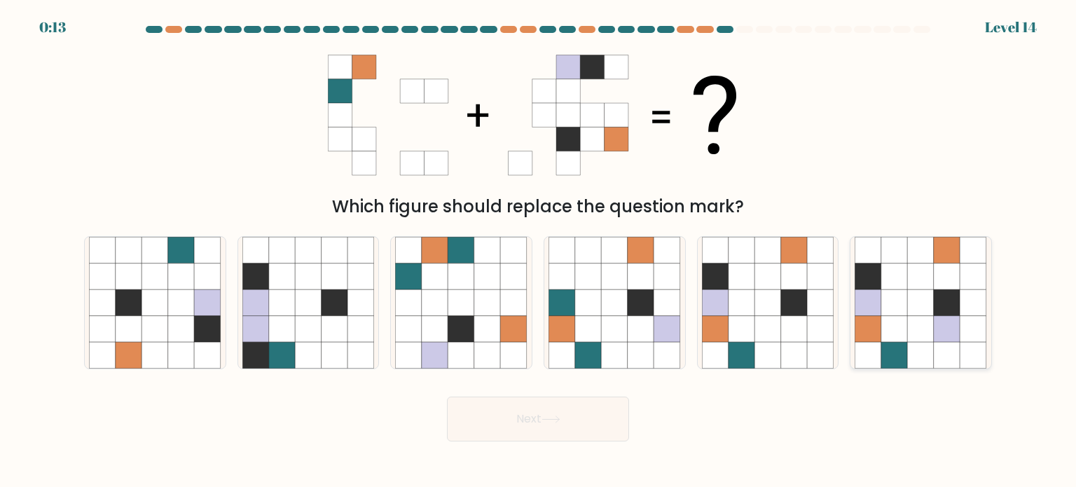
click at [860, 294] on icon at bounding box center [868, 302] width 27 height 27
click at [539, 251] on input "f." at bounding box center [538, 247] width 1 height 7
radio input "true"
click at [762, 340] on icon at bounding box center [768, 328] width 27 height 27
click at [539, 251] on input "e." at bounding box center [538, 247] width 1 height 7
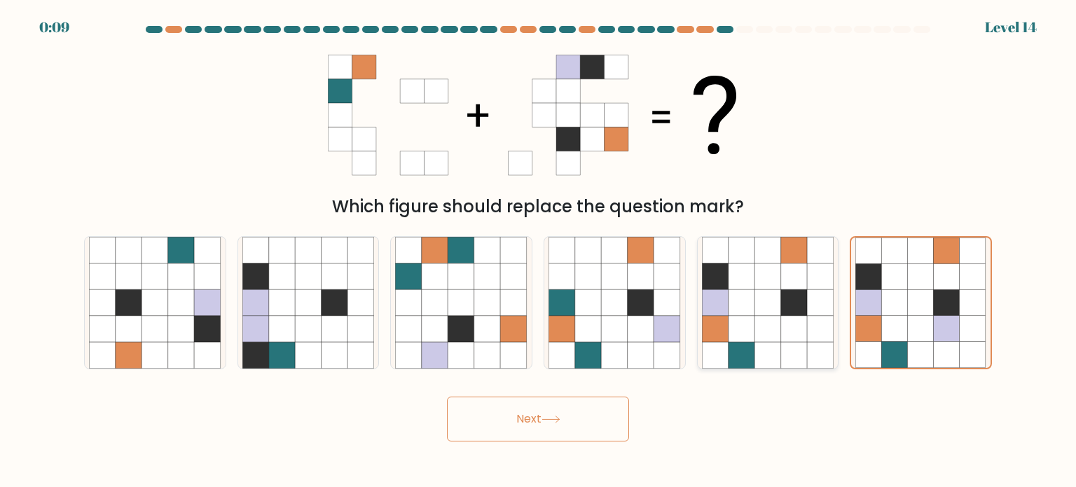
radio input "true"
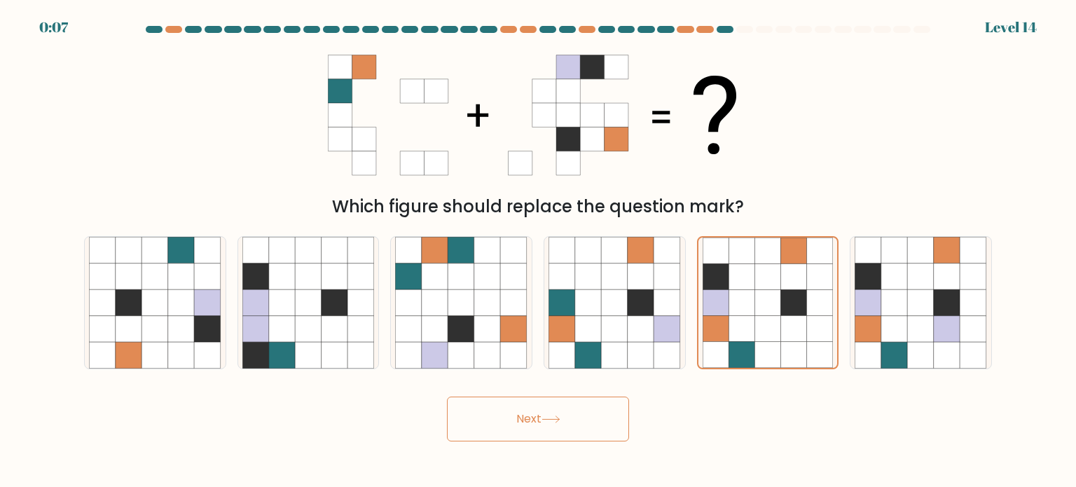
click at [530, 420] on button "Next" at bounding box center [538, 419] width 182 height 45
click at [605, 418] on button "Next" at bounding box center [538, 419] width 182 height 45
click at [535, 411] on button "Next" at bounding box center [538, 419] width 182 height 45
click at [535, 410] on button "Next" at bounding box center [538, 419] width 182 height 45
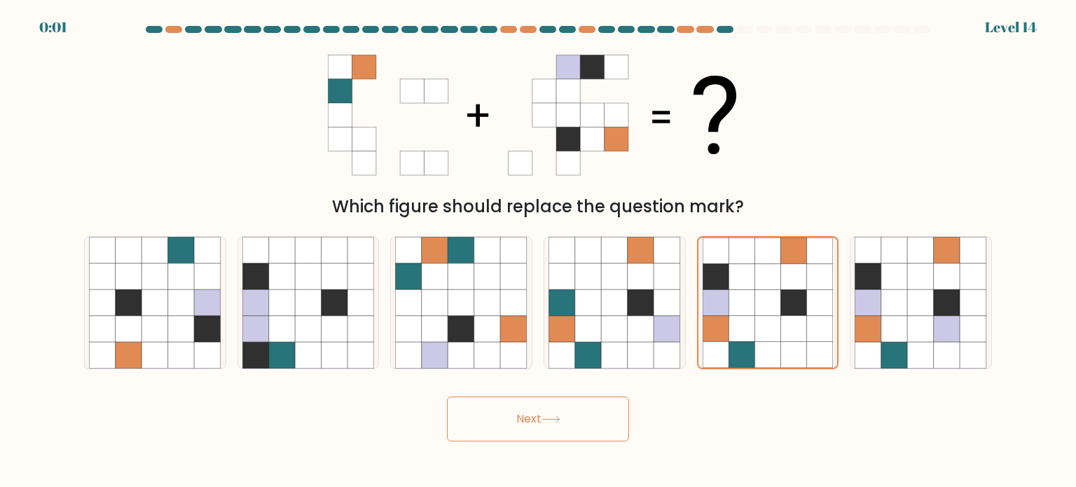
click at [572, 406] on button "Next" at bounding box center [538, 419] width 182 height 45
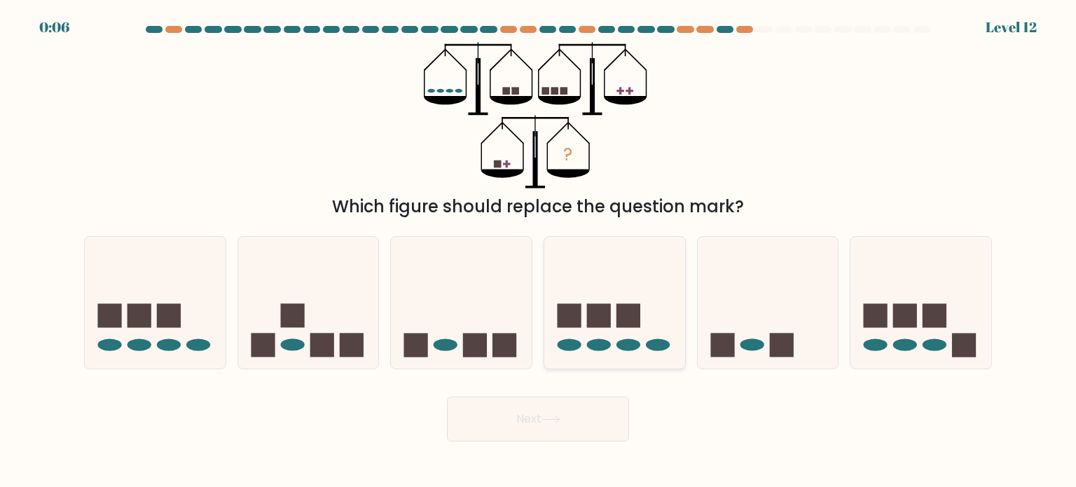
click at [583, 308] on icon at bounding box center [614, 303] width 141 height 116
click at [539, 251] on input "d." at bounding box center [538, 247] width 1 height 7
radio input "true"
click at [443, 325] on icon at bounding box center [461, 303] width 141 height 116
click at [538, 251] on input "c." at bounding box center [538, 247] width 1 height 7
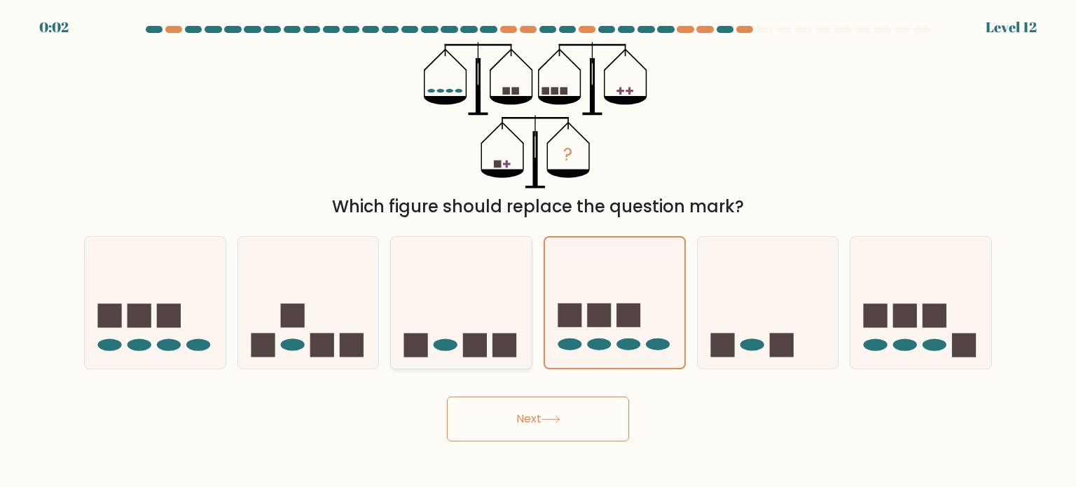
radio input "true"
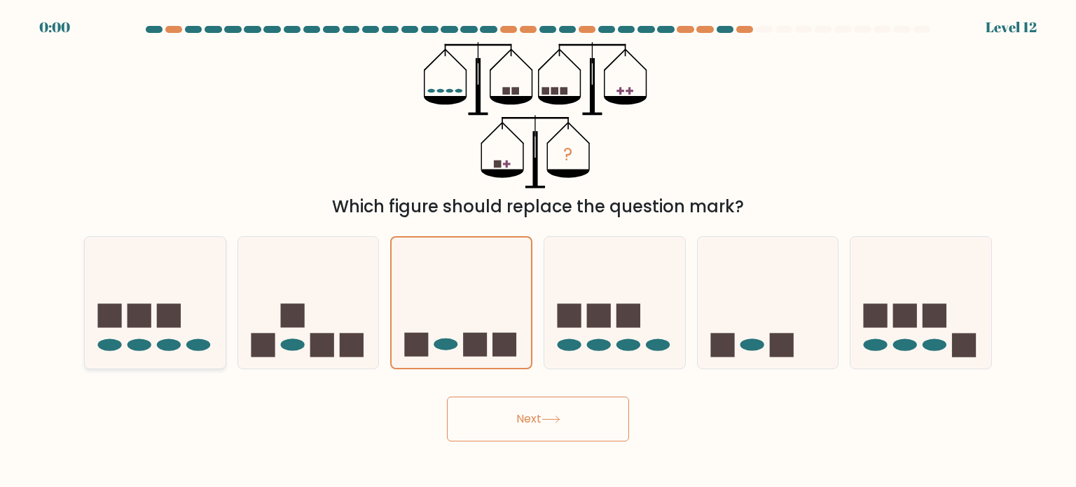
click at [151, 293] on icon at bounding box center [155, 303] width 141 height 116
click at [538, 251] on input "a." at bounding box center [538, 247] width 1 height 7
radio input "true"
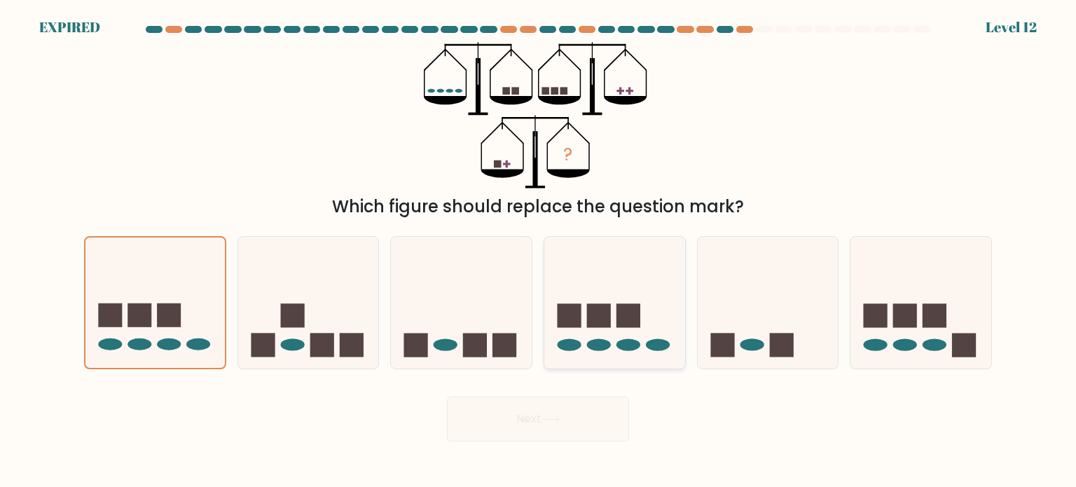
click at [586, 315] on icon at bounding box center [614, 303] width 141 height 116
click at [539, 251] on input "d." at bounding box center [538, 247] width 1 height 7
radio input "true"
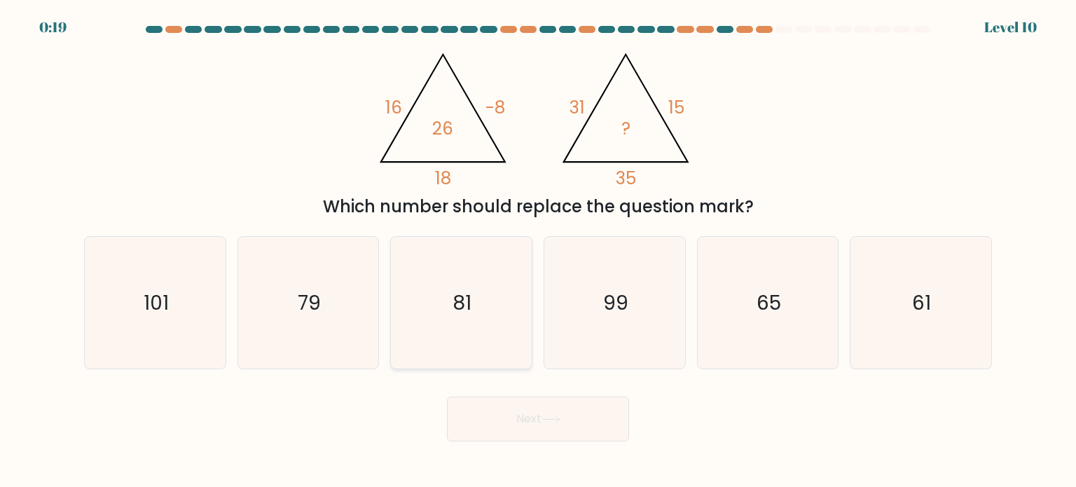
click at [450, 324] on icon "81" at bounding box center [461, 303] width 132 height 132
click at [538, 251] on input "c. 81" at bounding box center [538, 247] width 1 height 7
radio input "true"
click at [534, 417] on button "Next" at bounding box center [538, 419] width 182 height 45
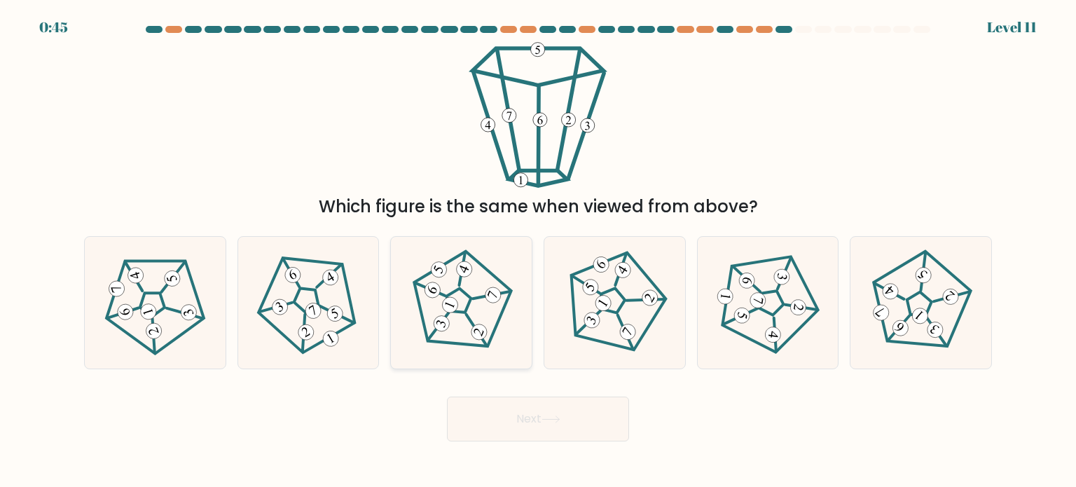
click at [498, 312] on icon at bounding box center [461, 302] width 106 height 106
click at [538, 251] on input "c." at bounding box center [538, 247] width 1 height 7
radio input "true"
click at [549, 411] on button "Next" at bounding box center [538, 419] width 182 height 45
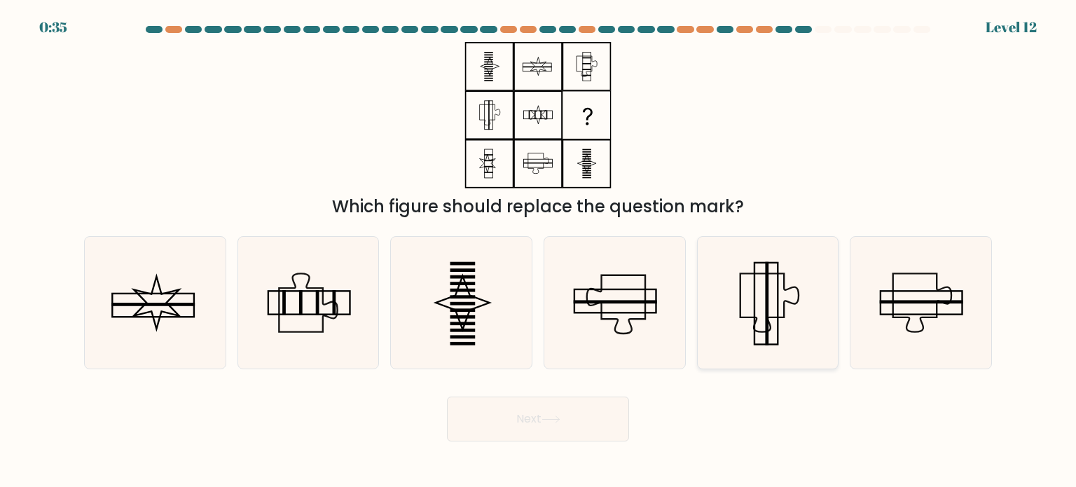
click at [743, 308] on icon at bounding box center [768, 303] width 132 height 132
click at [539, 251] on input "e." at bounding box center [538, 247] width 1 height 7
radio input "true"
click at [537, 420] on button "Next" at bounding box center [538, 419] width 182 height 45
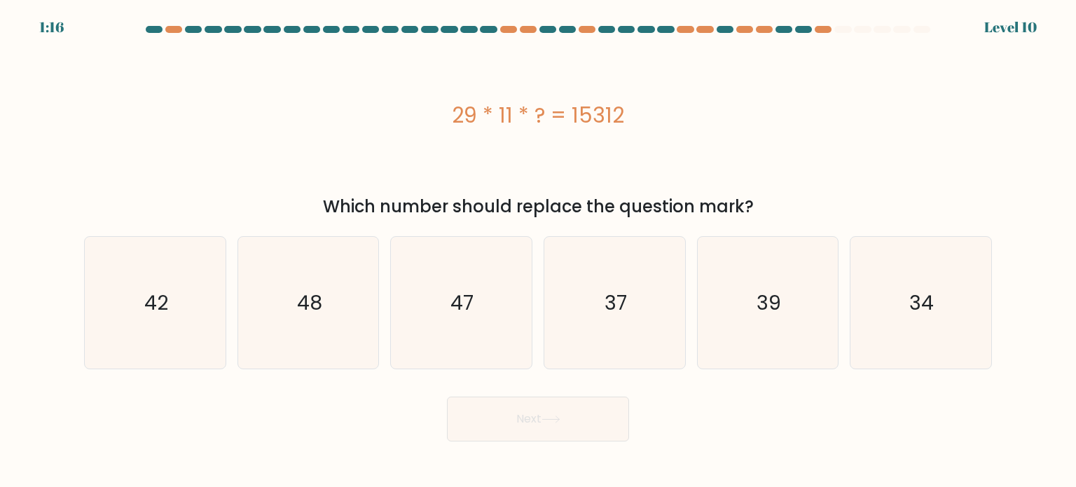
drag, startPoint x: 451, startPoint y: 114, endPoint x: 635, endPoint y: 124, distance: 184.5
click at [635, 124] on div "29 * 11 * ? = 15312" at bounding box center [538, 115] width 908 height 32
copy div "29 * 11 * ? = 15312"
click at [352, 294] on icon "48" at bounding box center [308, 303] width 132 height 132
click at [538, 251] on input "b. 48" at bounding box center [538, 247] width 1 height 7
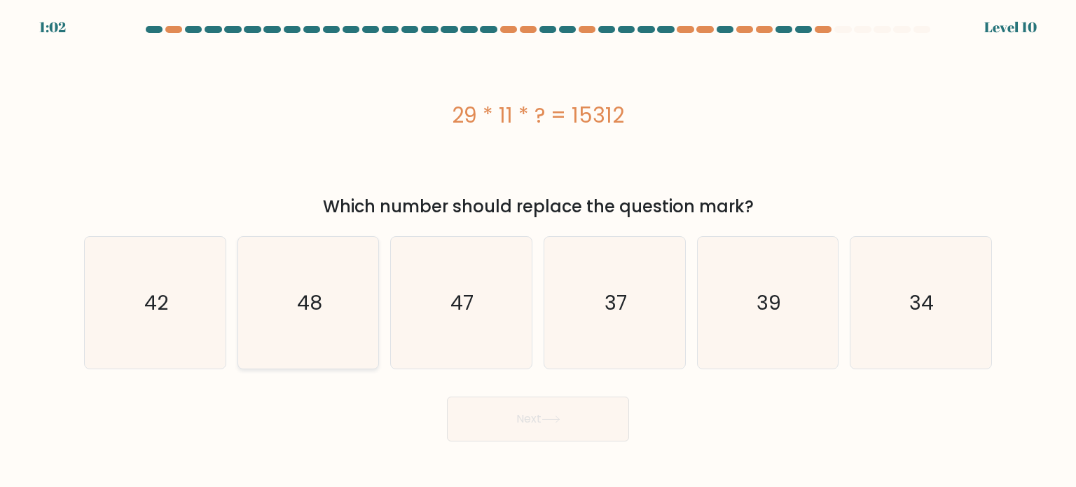
radio input "true"
click at [510, 403] on button "Next" at bounding box center [538, 419] width 182 height 45
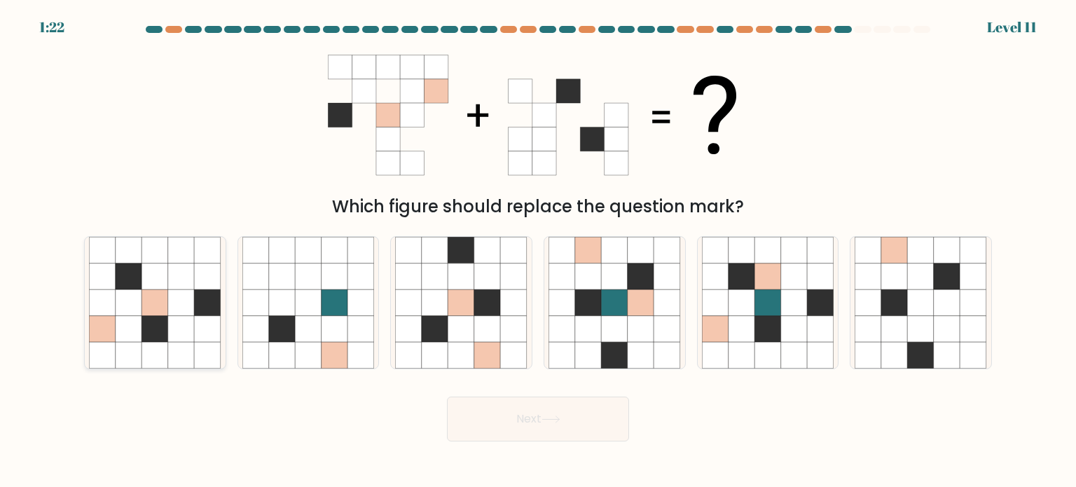
click at [92, 289] on icon at bounding box center [102, 276] width 27 height 27
click at [538, 251] on input "a." at bounding box center [538, 247] width 1 height 7
radio input "true"
click at [527, 399] on button "Next" at bounding box center [538, 419] width 182 height 45
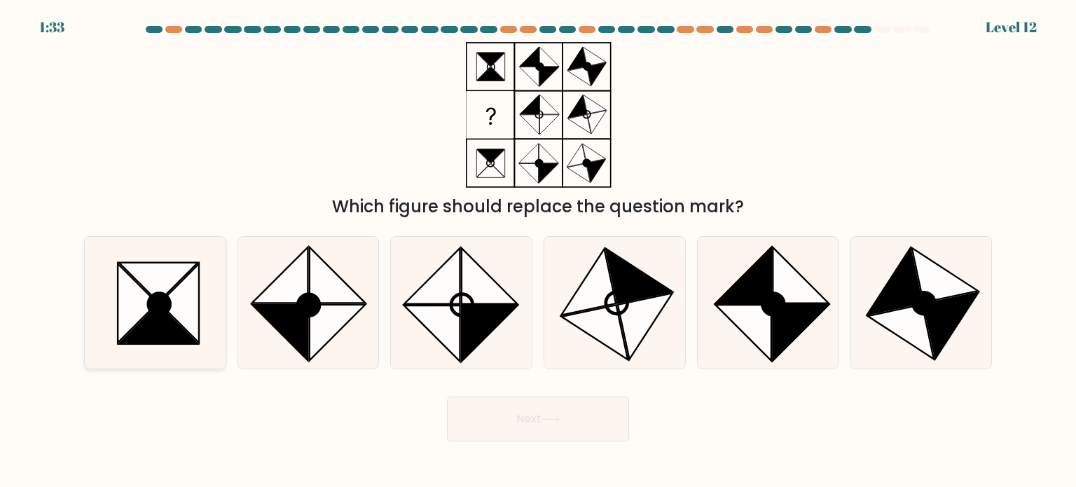
click at [108, 324] on icon at bounding box center [155, 303] width 132 height 132
click at [538, 251] on input "a." at bounding box center [538, 247] width 1 height 7
radio input "true"
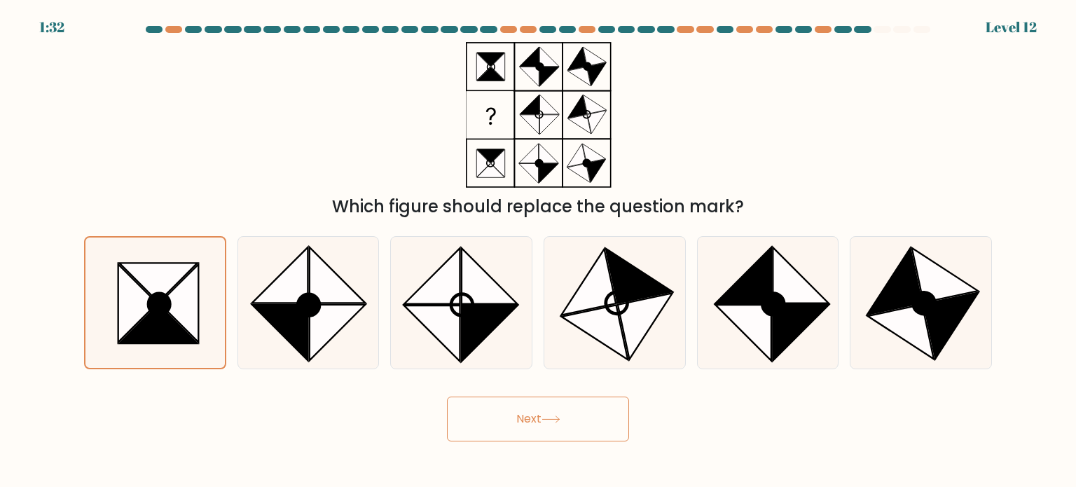
click at [454, 422] on button "Next" at bounding box center [538, 419] width 182 height 45
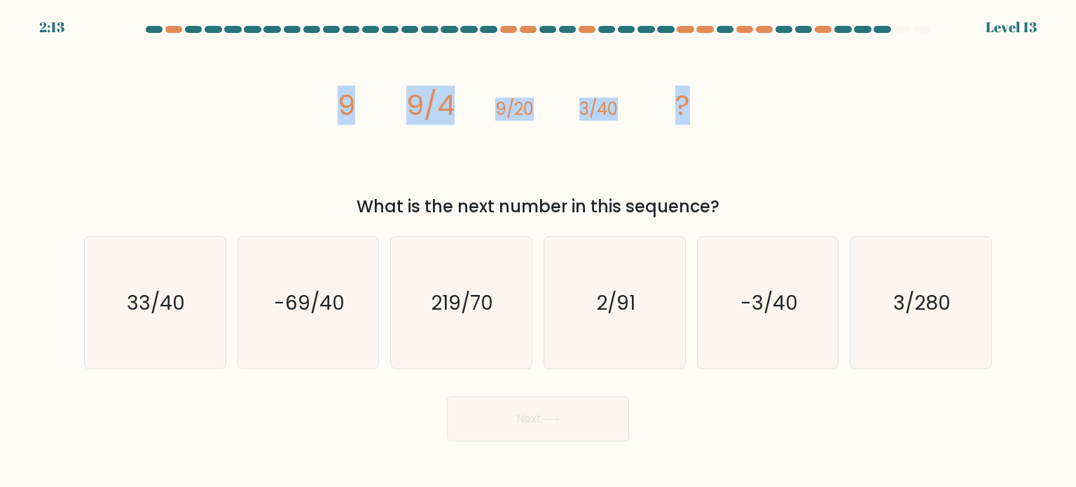
drag, startPoint x: 337, startPoint y: 107, endPoint x: 727, endPoint y: 90, distance: 389.9
click at [727, 90] on icon "image/svg+xml 9 9/4 9/20 3/40 ?" at bounding box center [538, 115] width 420 height 146
copy g "9 9/4 9/20 3/40 ?"
click at [841, 145] on div "image/svg+xml 9 9/4 9/20 3/40 ? What is the next number in this sequence?" at bounding box center [538, 130] width 925 height 177
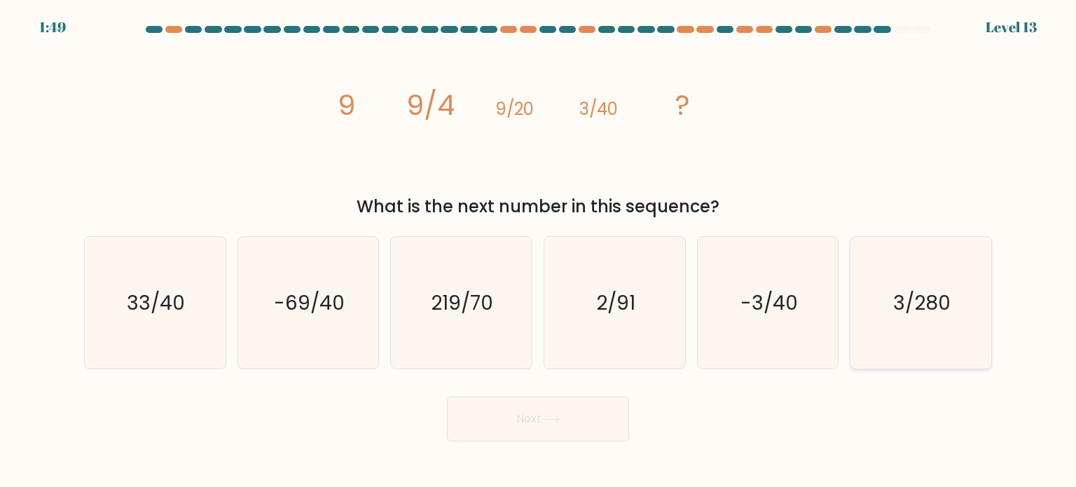
click at [903, 361] on icon "3/280" at bounding box center [921, 303] width 132 height 132
click at [539, 251] on input "f. 3/280" at bounding box center [538, 247] width 1 height 7
radio input "true"
click at [617, 415] on button "Next" at bounding box center [538, 419] width 182 height 45
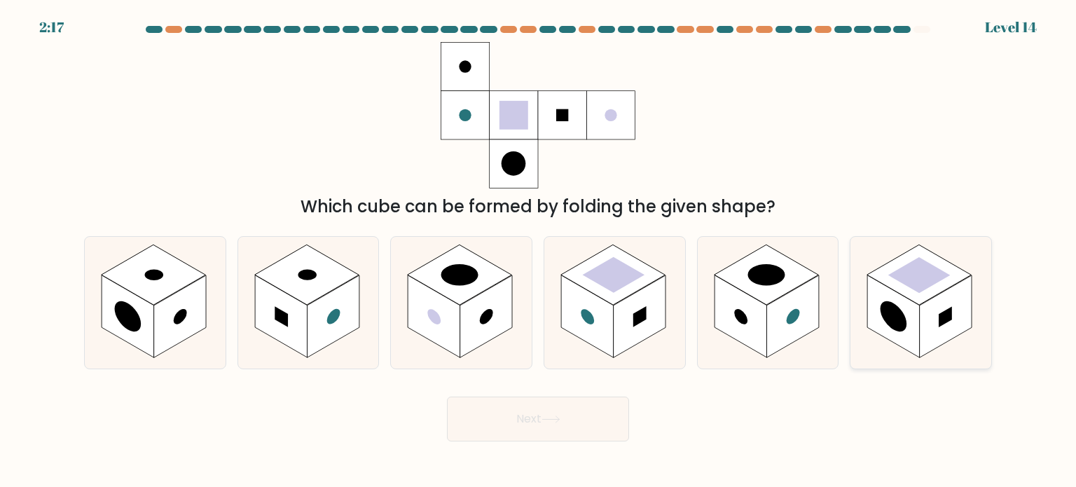
click at [867, 307] on rect at bounding box center [893, 316] width 53 height 83
click at [539, 251] on input "f." at bounding box center [538, 247] width 1 height 7
radio input "true"
click at [565, 419] on button "Next" at bounding box center [538, 419] width 182 height 45
